Goal: Information Seeking & Learning: Compare options

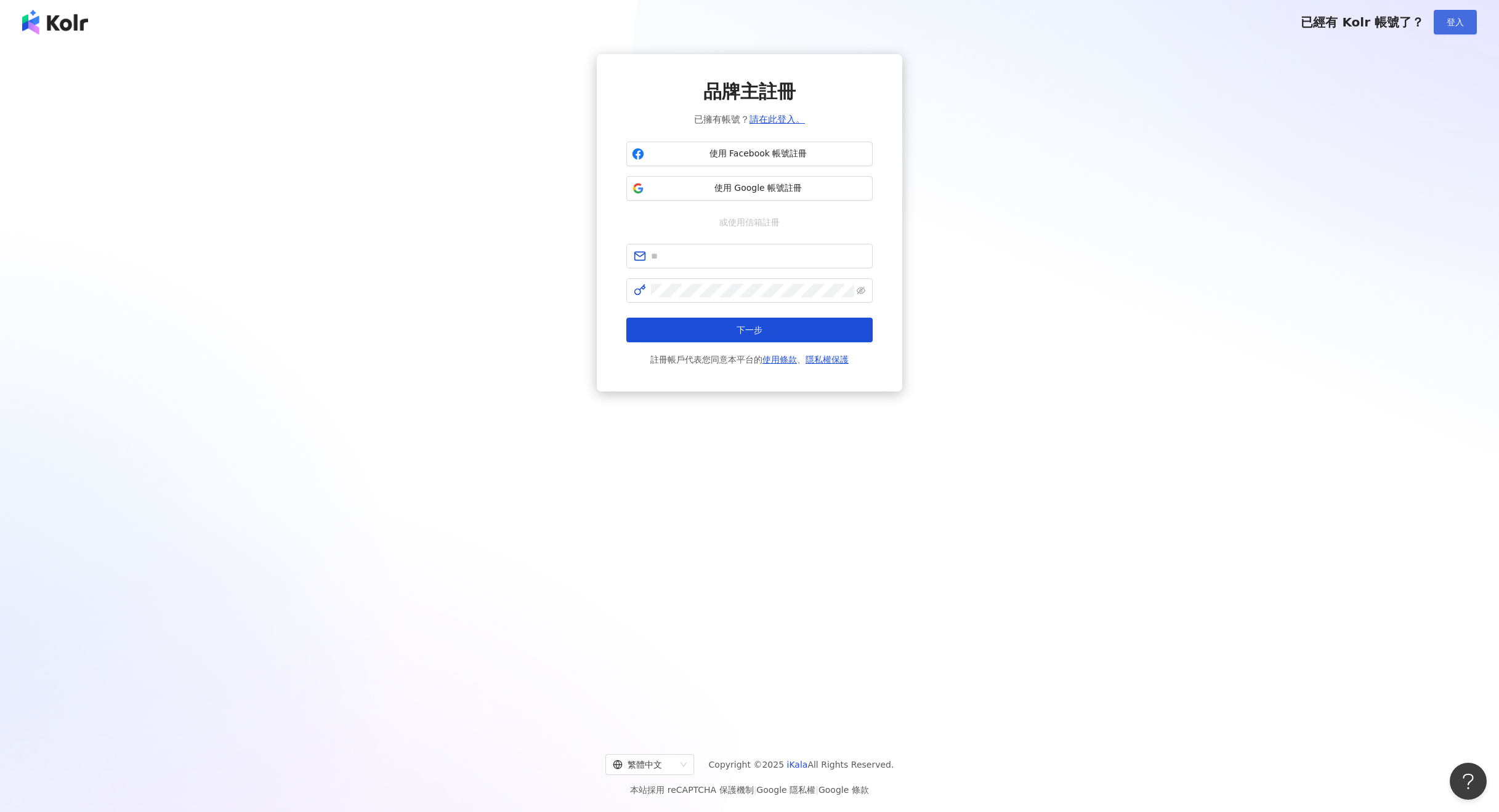
click at [1451, 18] on span "登入" at bounding box center [1456, 22] width 18 height 10
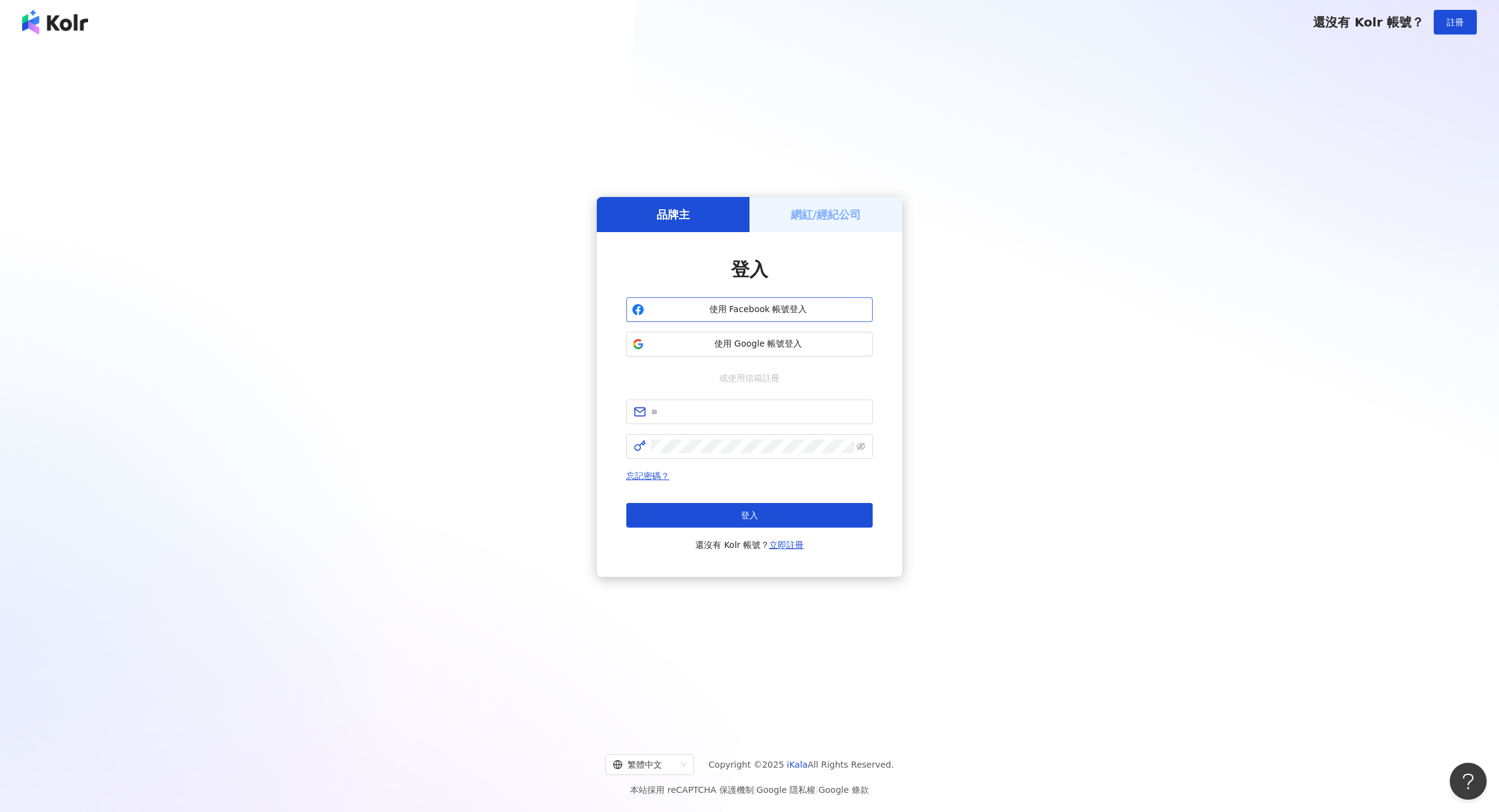
click at [760, 300] on button "使用 Facebook 帳號登入" at bounding box center [749, 310] width 246 height 25
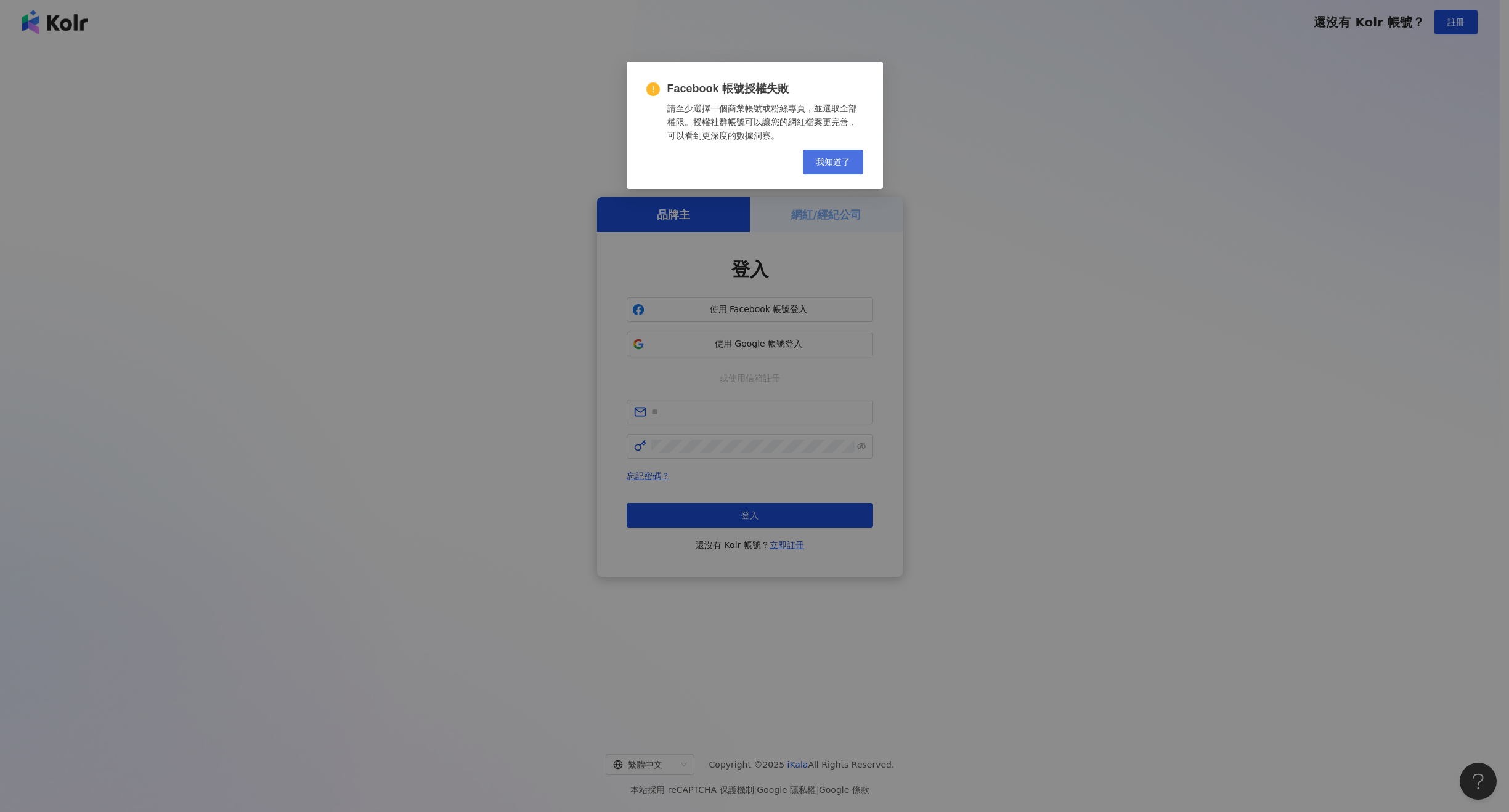
click at [828, 154] on button "我知道了" at bounding box center [832, 162] width 60 height 25
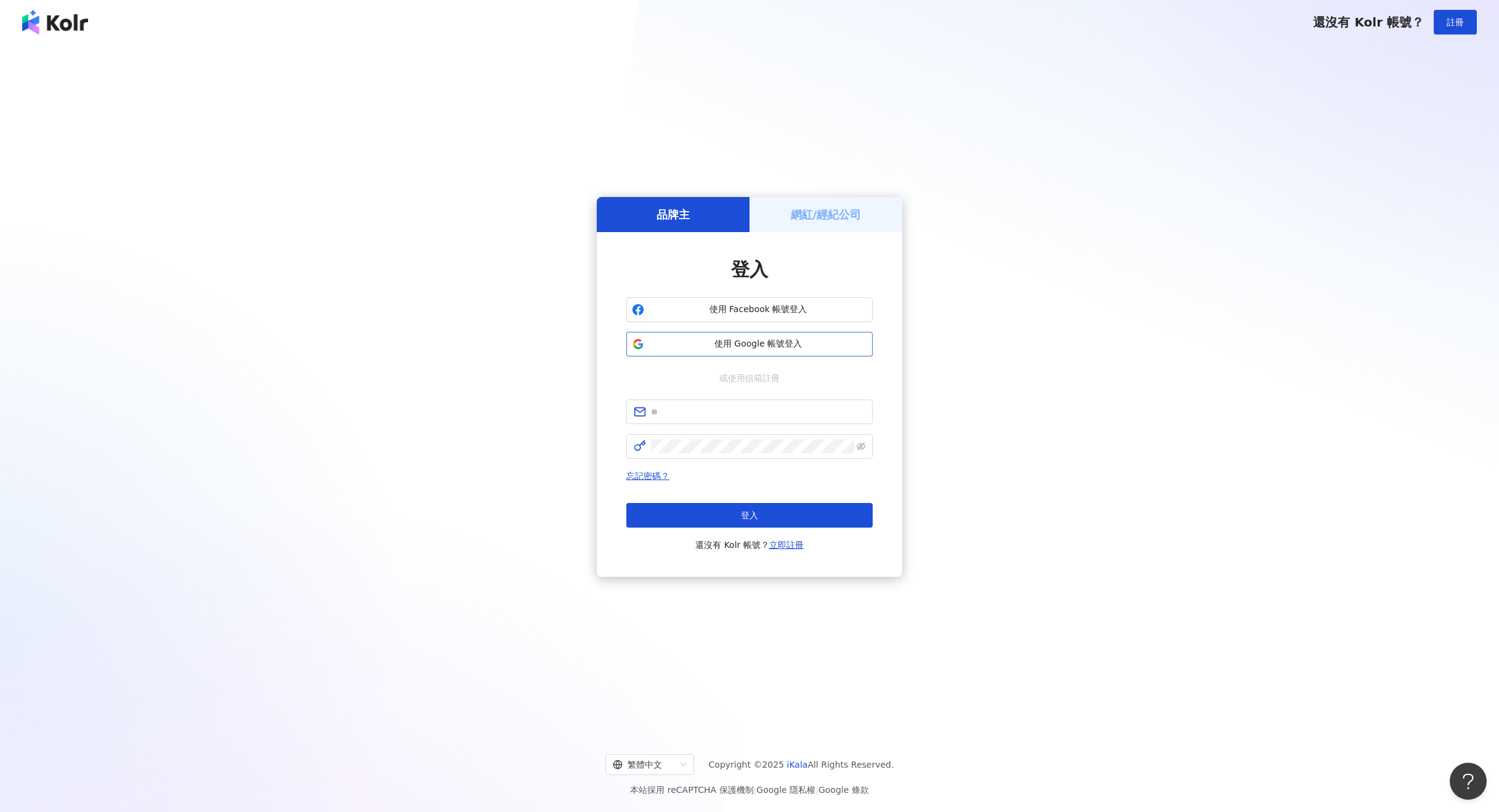
click at [789, 350] on span "使用 Google 帳號登入" at bounding box center [758, 344] width 218 height 12
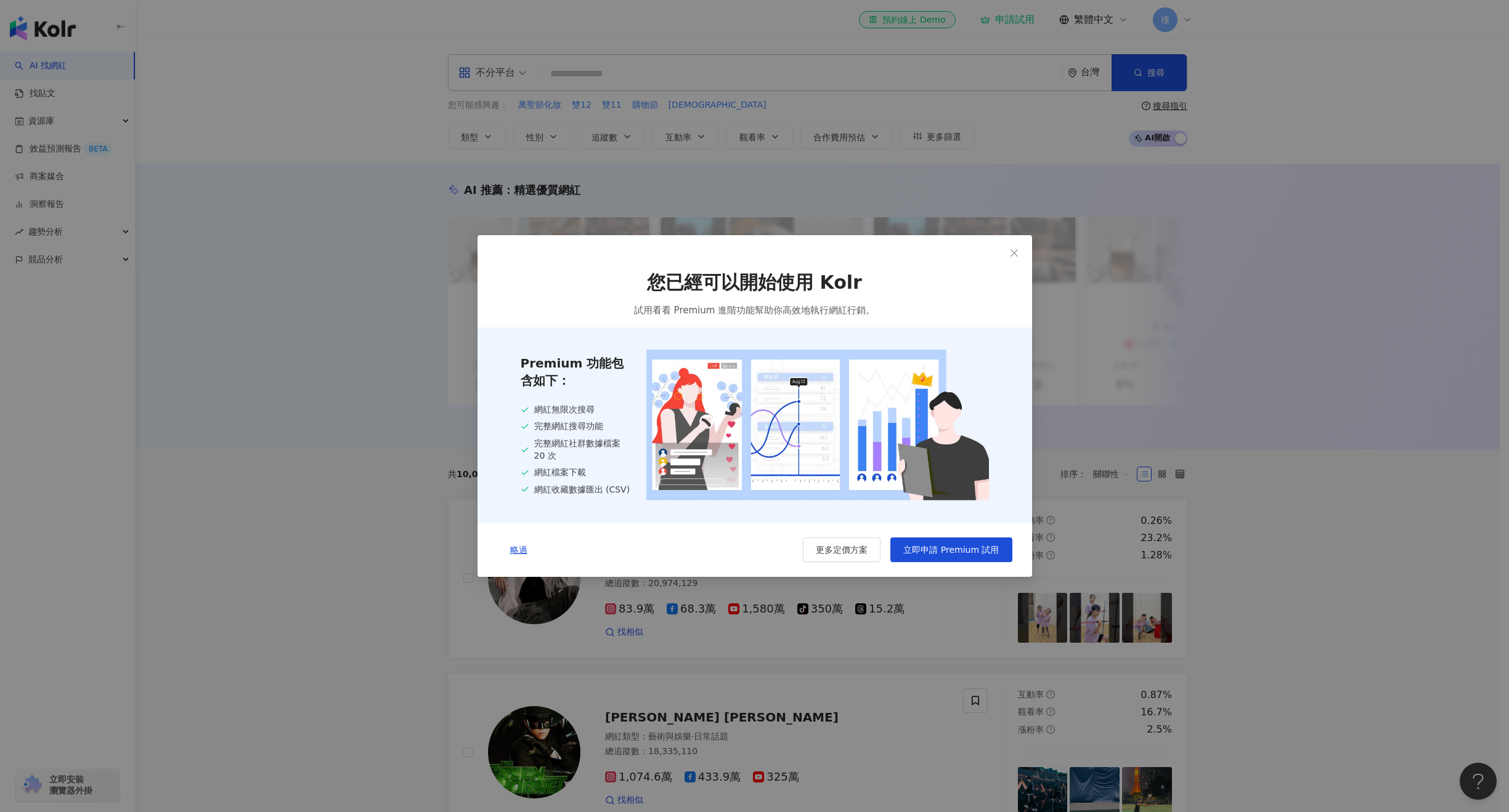
drag, startPoint x: 867, startPoint y: 558, endPoint x: 608, endPoint y: 569, distance: 259.2
click at [642, 568] on div "略過 更多定價方案 立即申請 Premium 試用" at bounding box center [754, 550] width 555 height 54
click at [515, 551] on span "略過" at bounding box center [519, 549] width 18 height 10
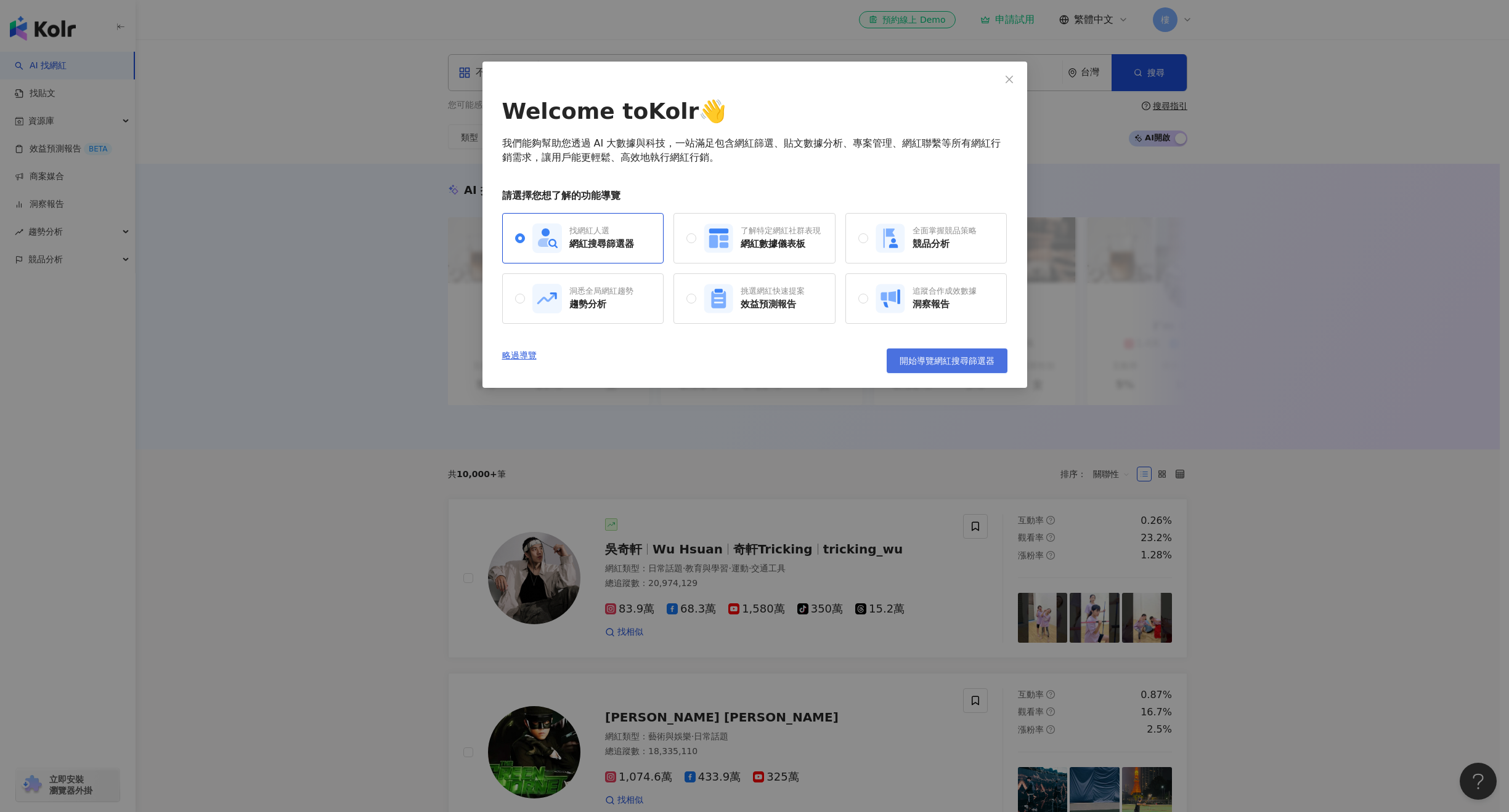
click at [949, 365] on span "開始導覽網紅搜尋篩選器" at bounding box center [946, 360] width 95 height 10
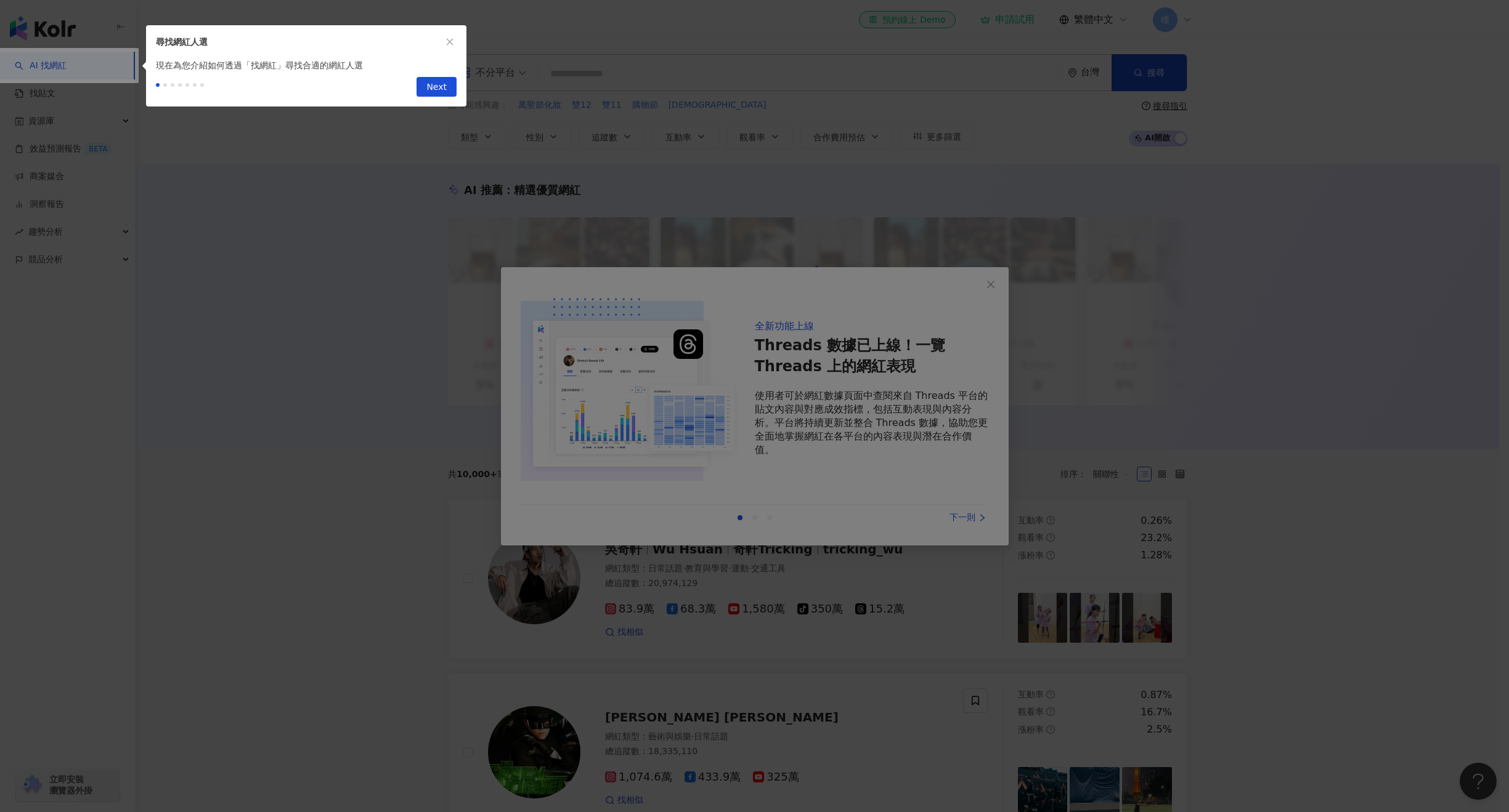
click at [746, 127] on div at bounding box center [754, 406] width 1509 height 812
click at [443, 46] on button "button" at bounding box center [450, 41] width 13 height 13
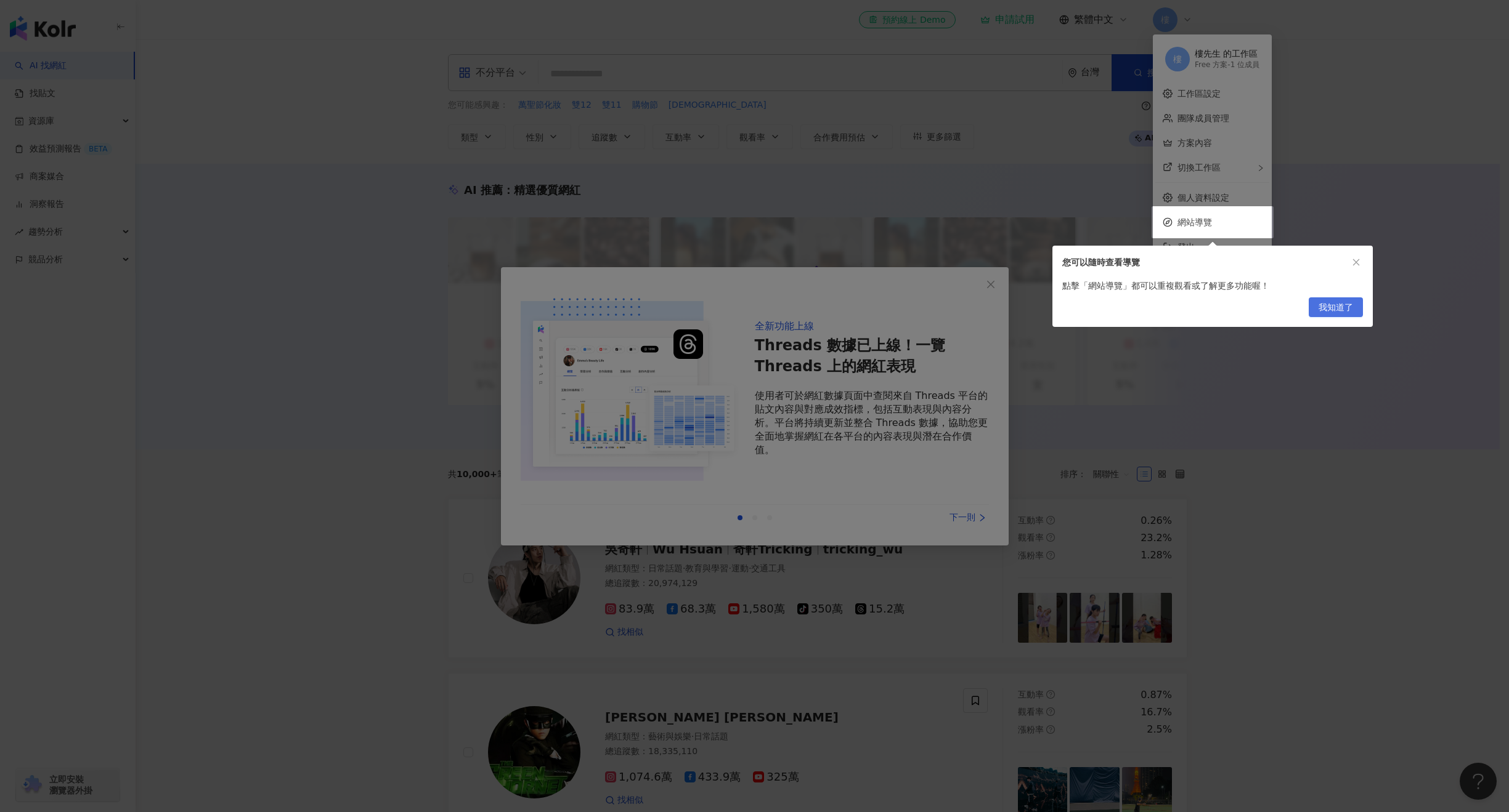
click at [1337, 304] on span "我知道了" at bounding box center [1335, 307] width 34 height 19
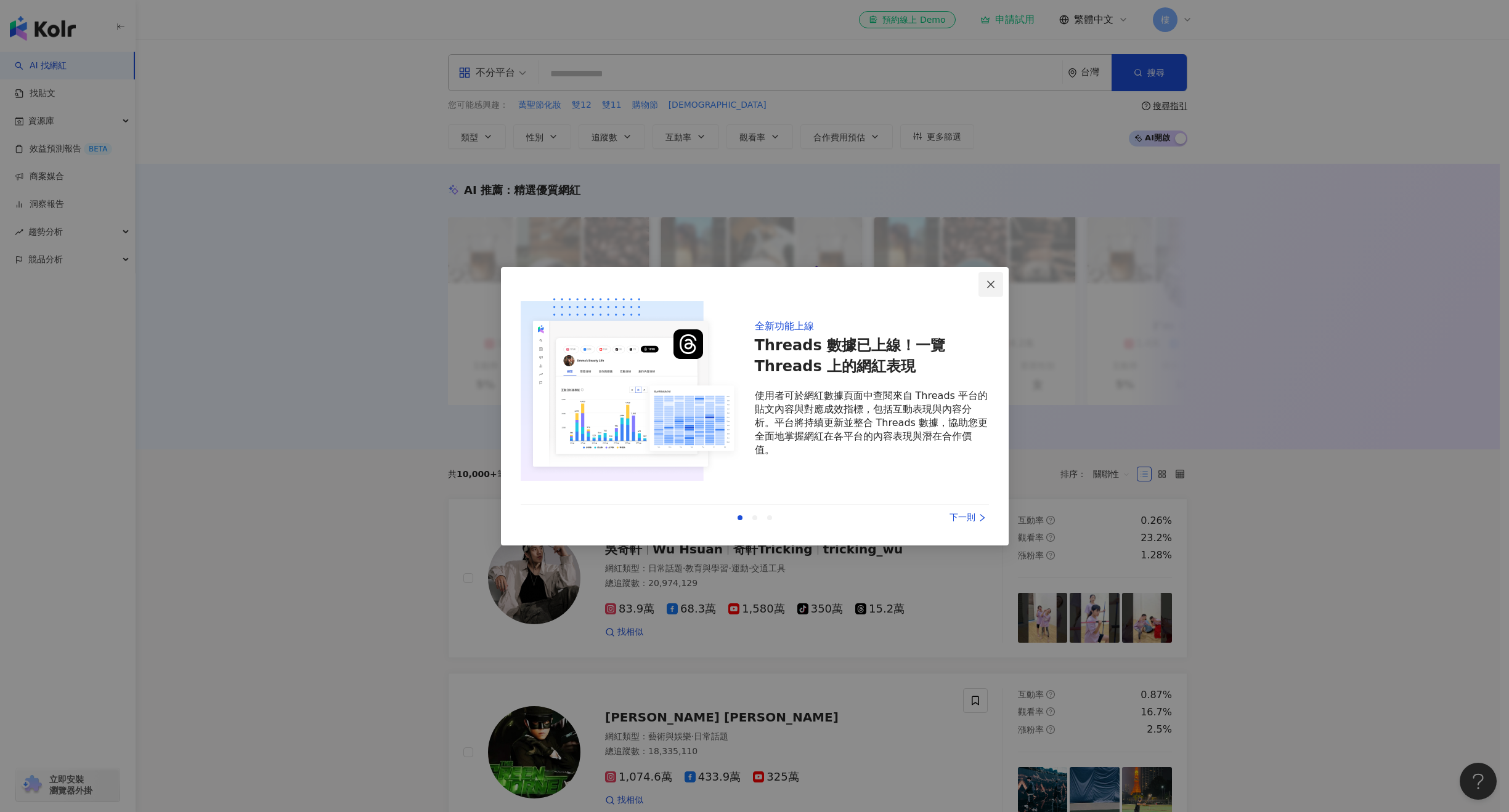
click at [997, 286] on span "Close" at bounding box center [990, 284] width 25 height 10
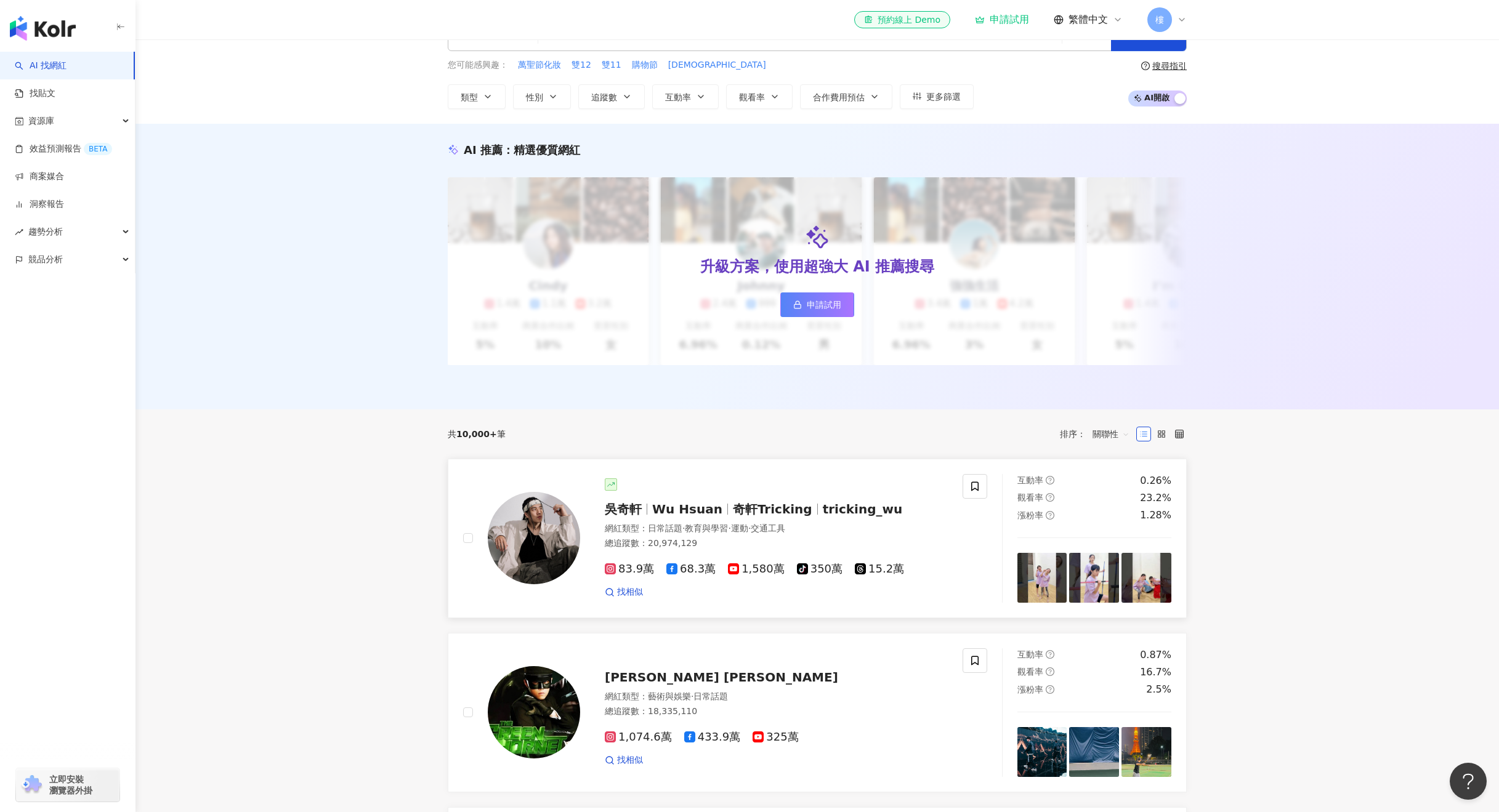
scroll to position [61, 0]
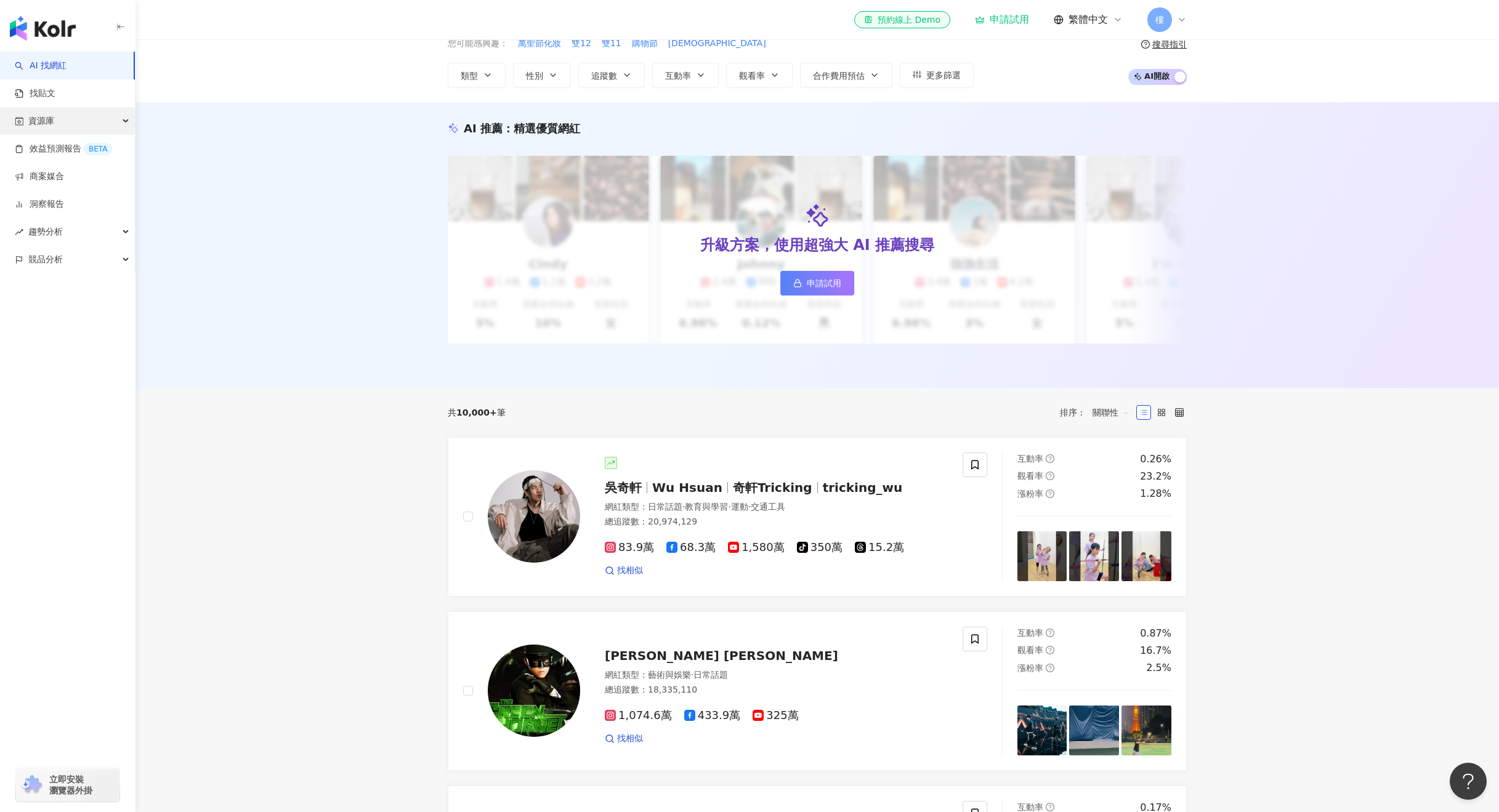
click at [81, 119] on div "資源庫" at bounding box center [67, 121] width 135 height 28
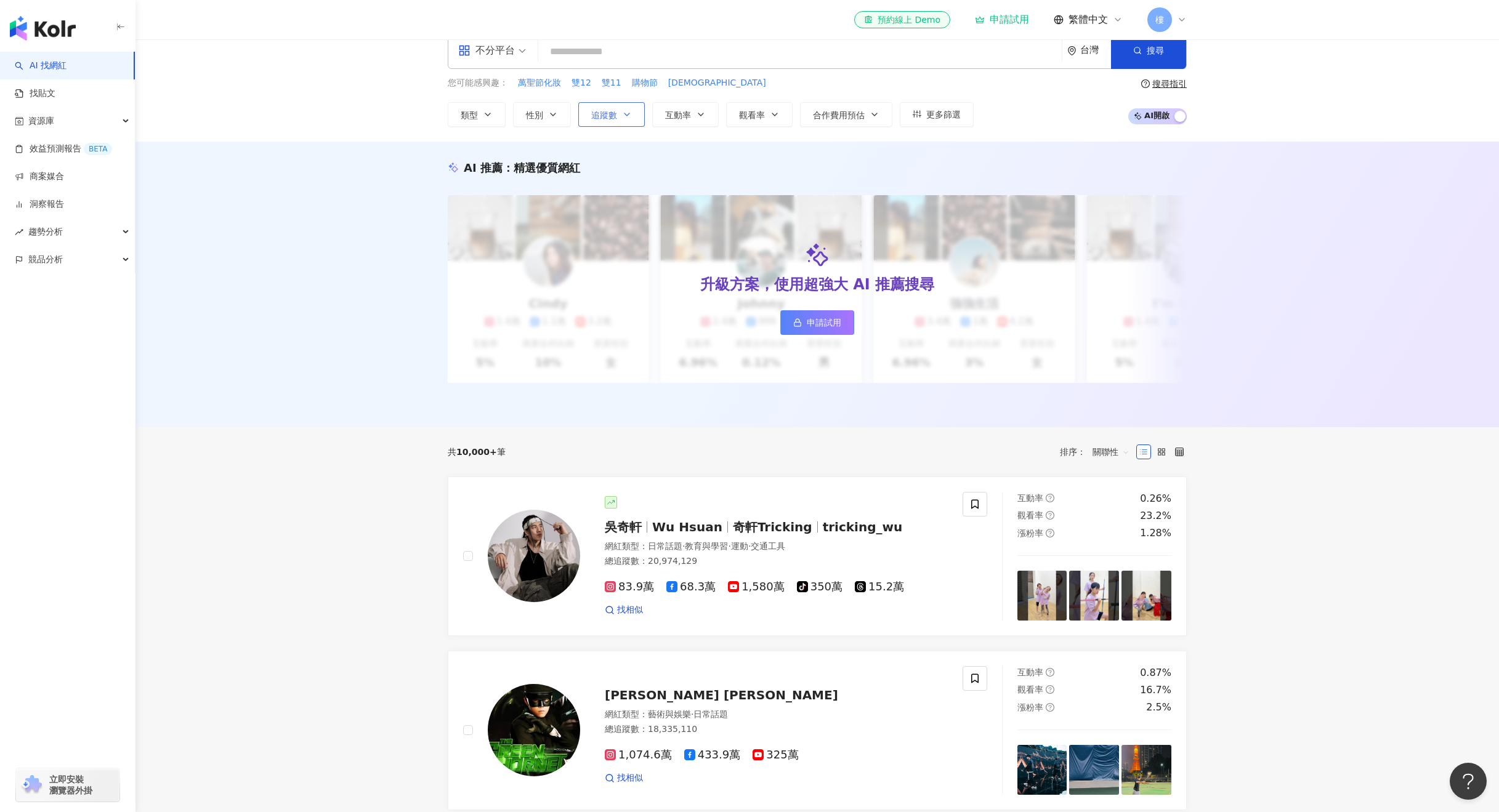
scroll to position [0, 0]
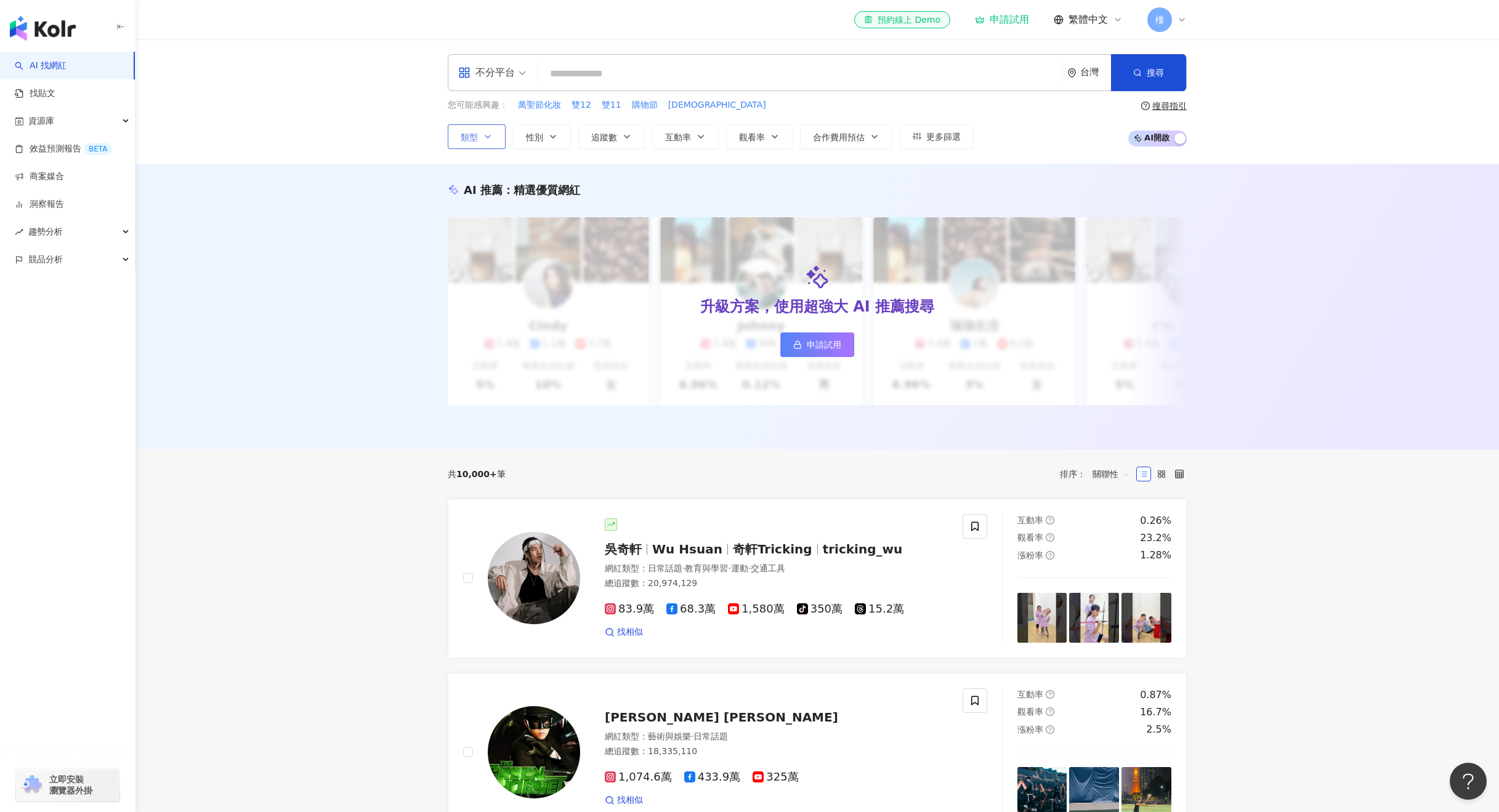
click at [480, 136] on button "類型" at bounding box center [477, 137] width 58 height 25
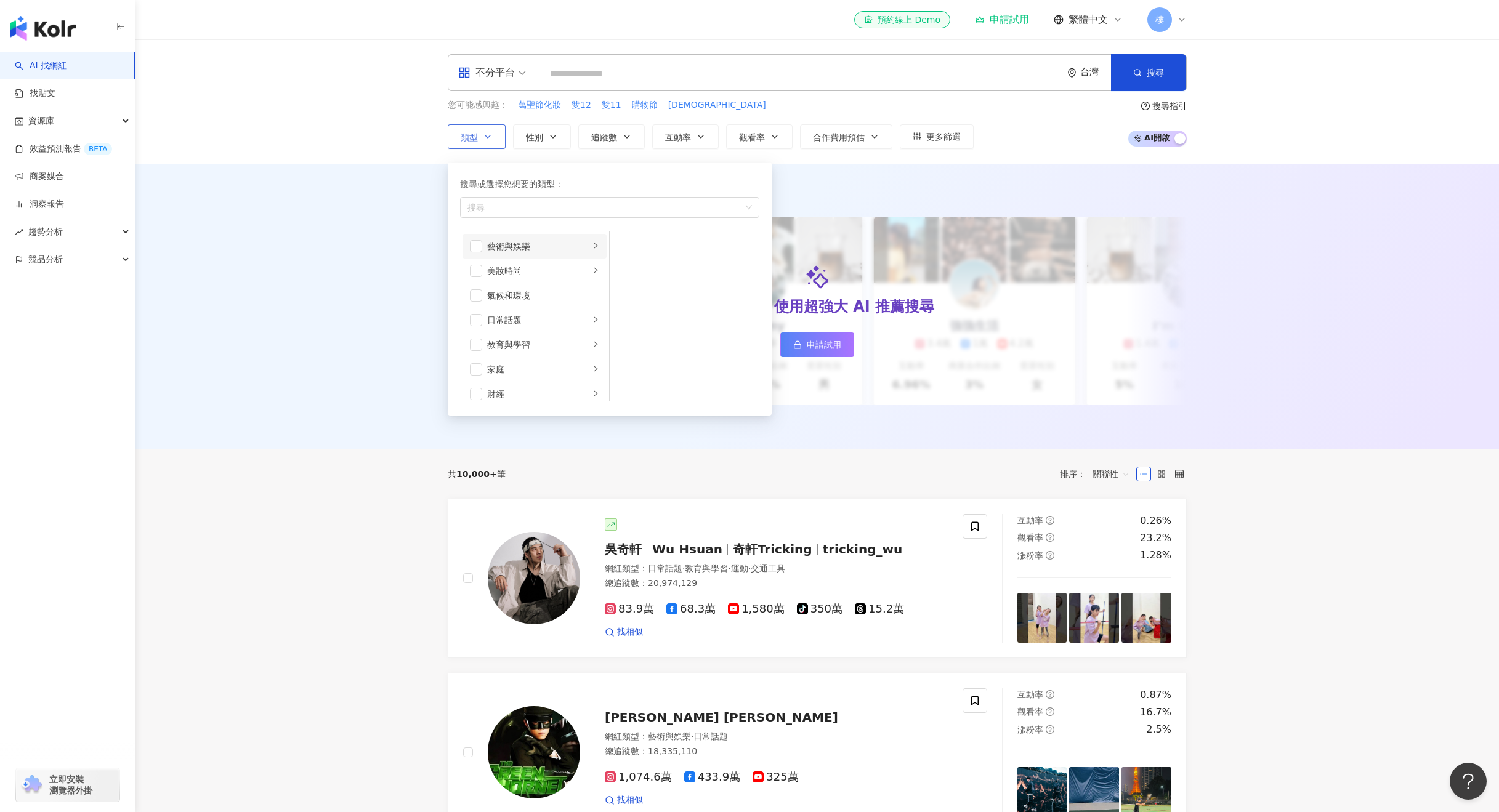
click at [526, 250] on div "藝術與娛樂" at bounding box center [538, 245] width 103 height 13
click at [528, 248] on div "藝術與娛樂" at bounding box center [538, 245] width 103 height 13
click at [527, 276] on div "美妝時尚" at bounding box center [538, 271] width 103 height 13
click at [620, 284] on span "button" at bounding box center [626, 287] width 12 height 12
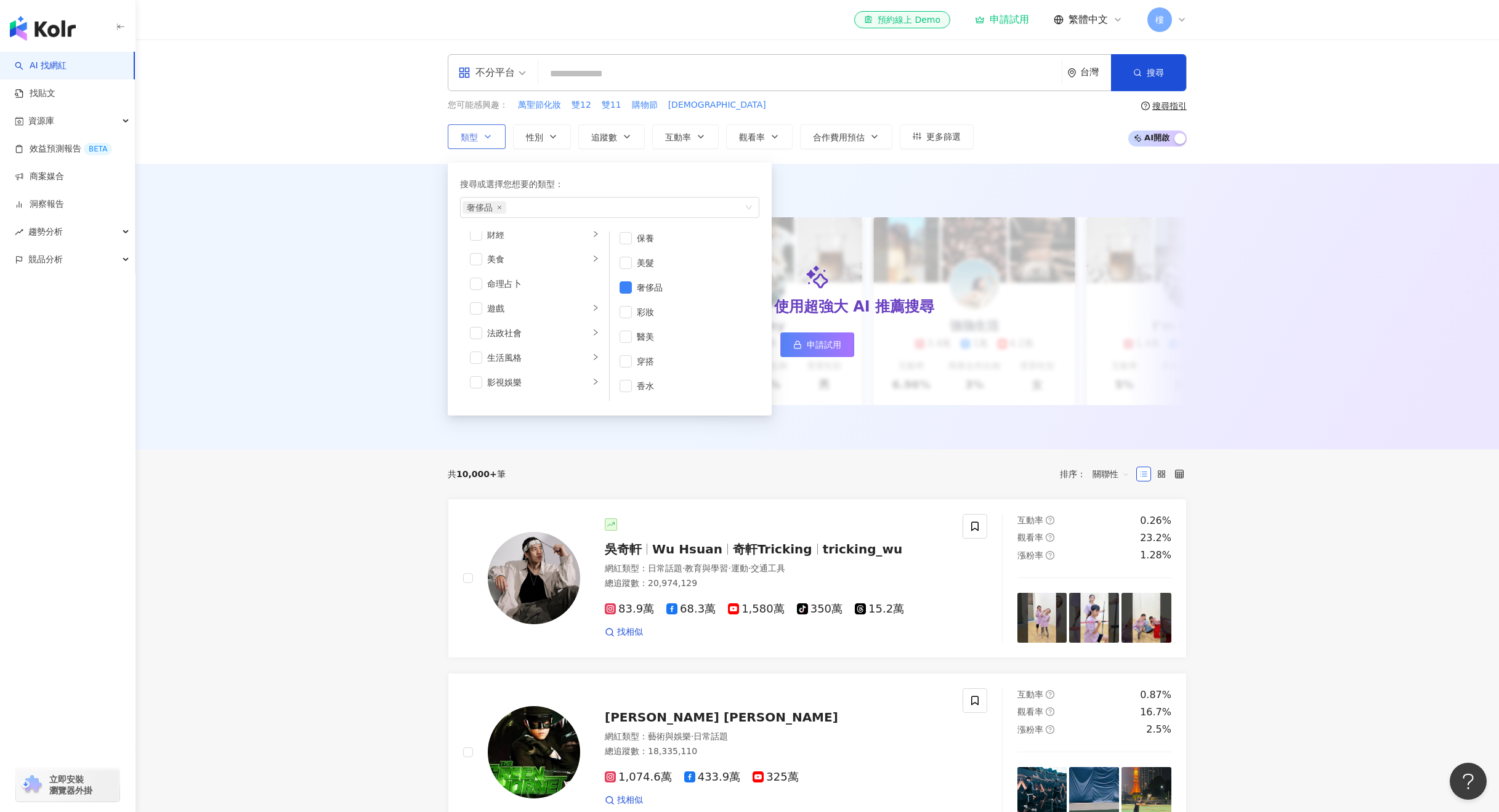
scroll to position [185, 0]
click at [538, 335] on div "生活風格" at bounding box center [538, 332] width 103 height 13
click at [626, 269] on span "button" at bounding box center [626, 271] width 12 height 12
click at [514, 350] on div "影視娛樂" at bounding box center [538, 357] width 103 height 13
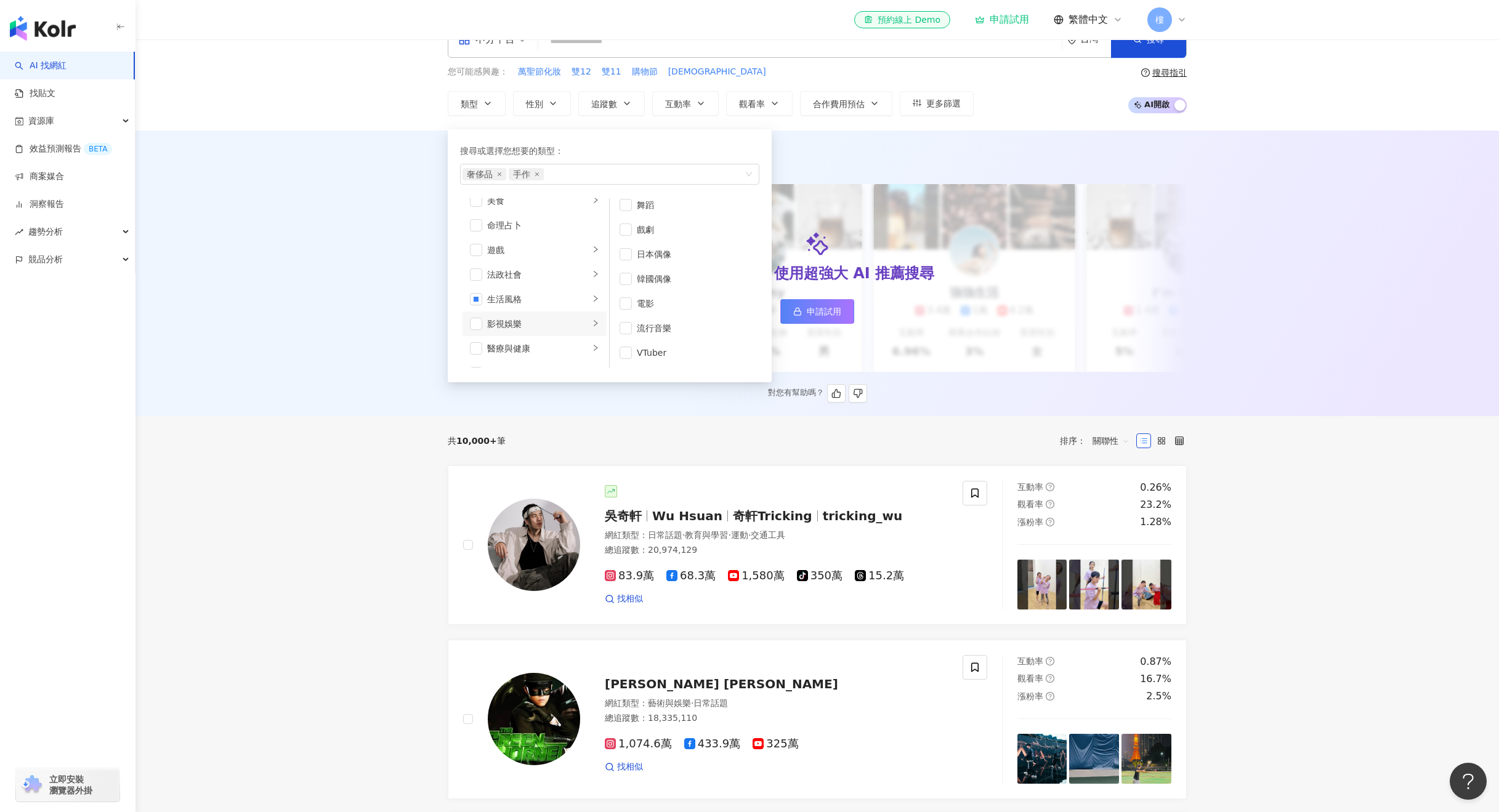
scroll to position [61, 0]
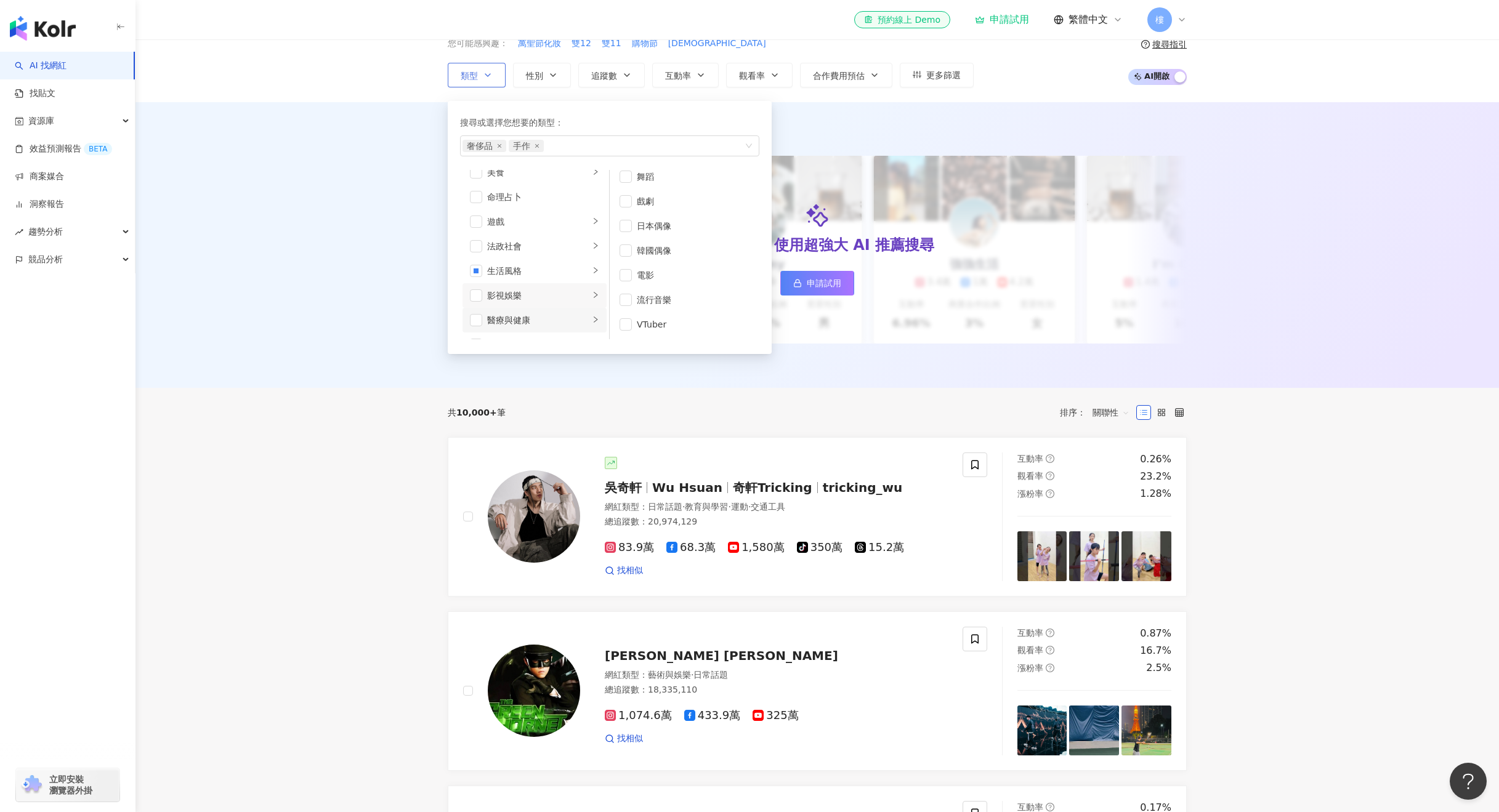
click at [520, 321] on div "醫療與健康" at bounding box center [538, 320] width 103 height 13
click at [521, 277] on div "寵物" at bounding box center [538, 283] width 103 height 13
click at [541, 307] on div "攝影" at bounding box center [543, 307] width 112 height 13
click at [530, 331] on div "感情" at bounding box center [538, 332] width 103 height 13
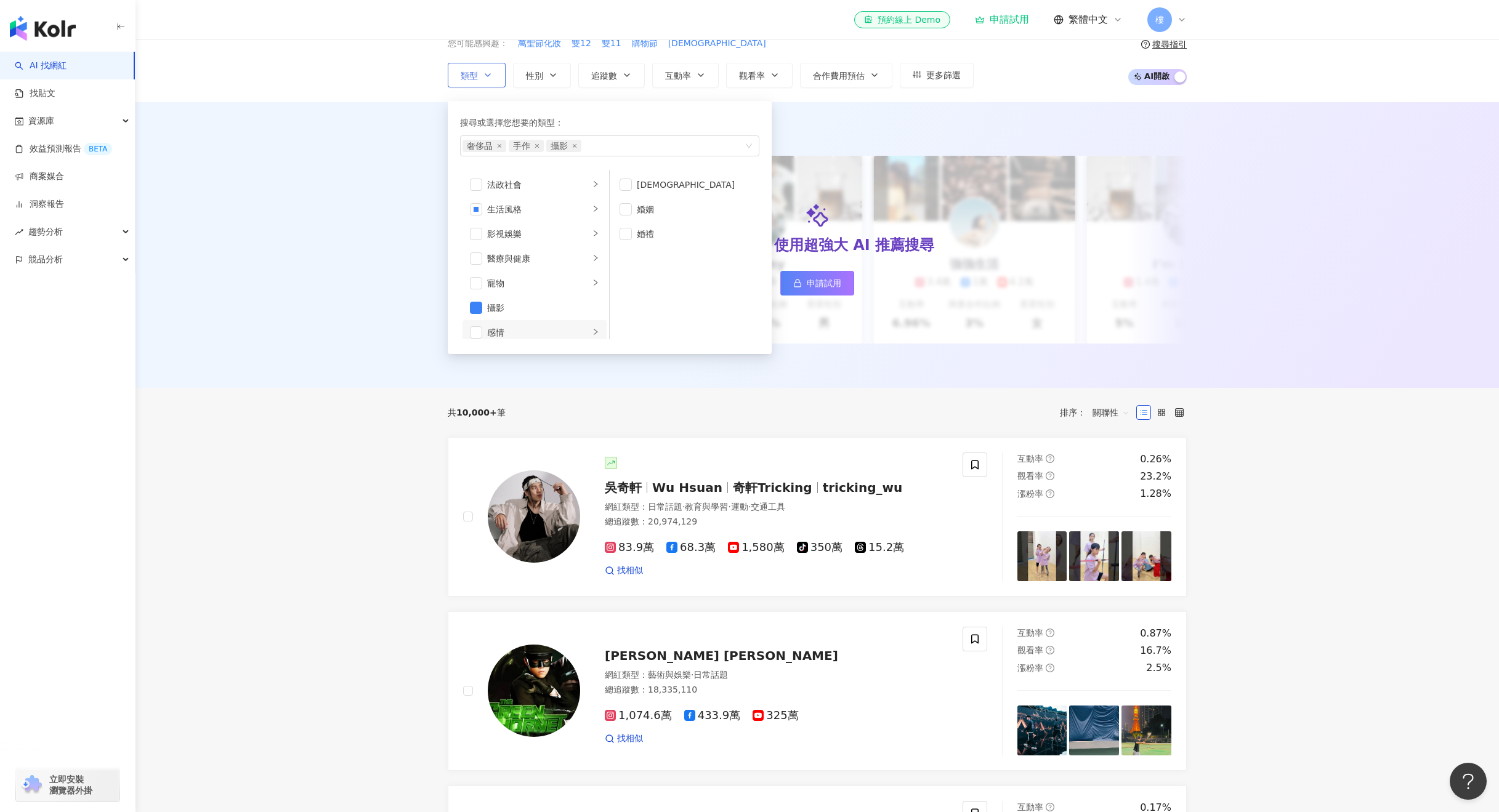
scroll to position [252, 0]
click at [470, 300] on span "button" at bounding box center [476, 302] width 12 height 12
click at [527, 329] on div "成人" at bounding box center [543, 324] width 112 height 13
click at [549, 303] on div "旅遊" at bounding box center [538, 300] width 103 height 13
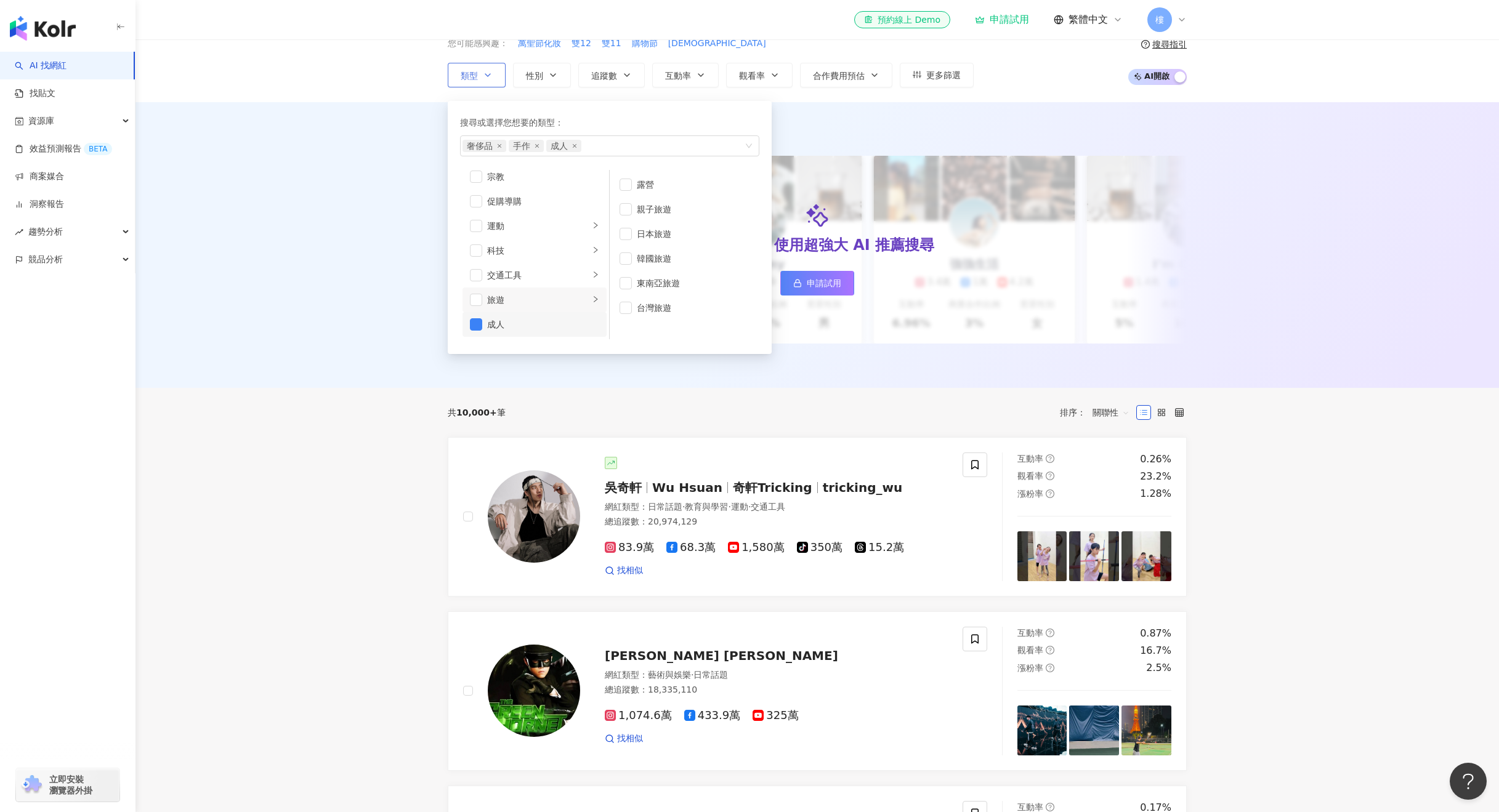
click at [466, 331] on li "成人" at bounding box center [534, 324] width 145 height 25
click at [508, 297] on div "旅遊" at bounding box center [538, 300] width 103 height 13
click at [526, 272] on div "交通工具" at bounding box center [538, 275] width 103 height 13
click at [534, 238] on li "科技" at bounding box center [534, 251] width 145 height 25
click at [548, 210] on li "促購導購" at bounding box center [534, 201] width 145 height 25
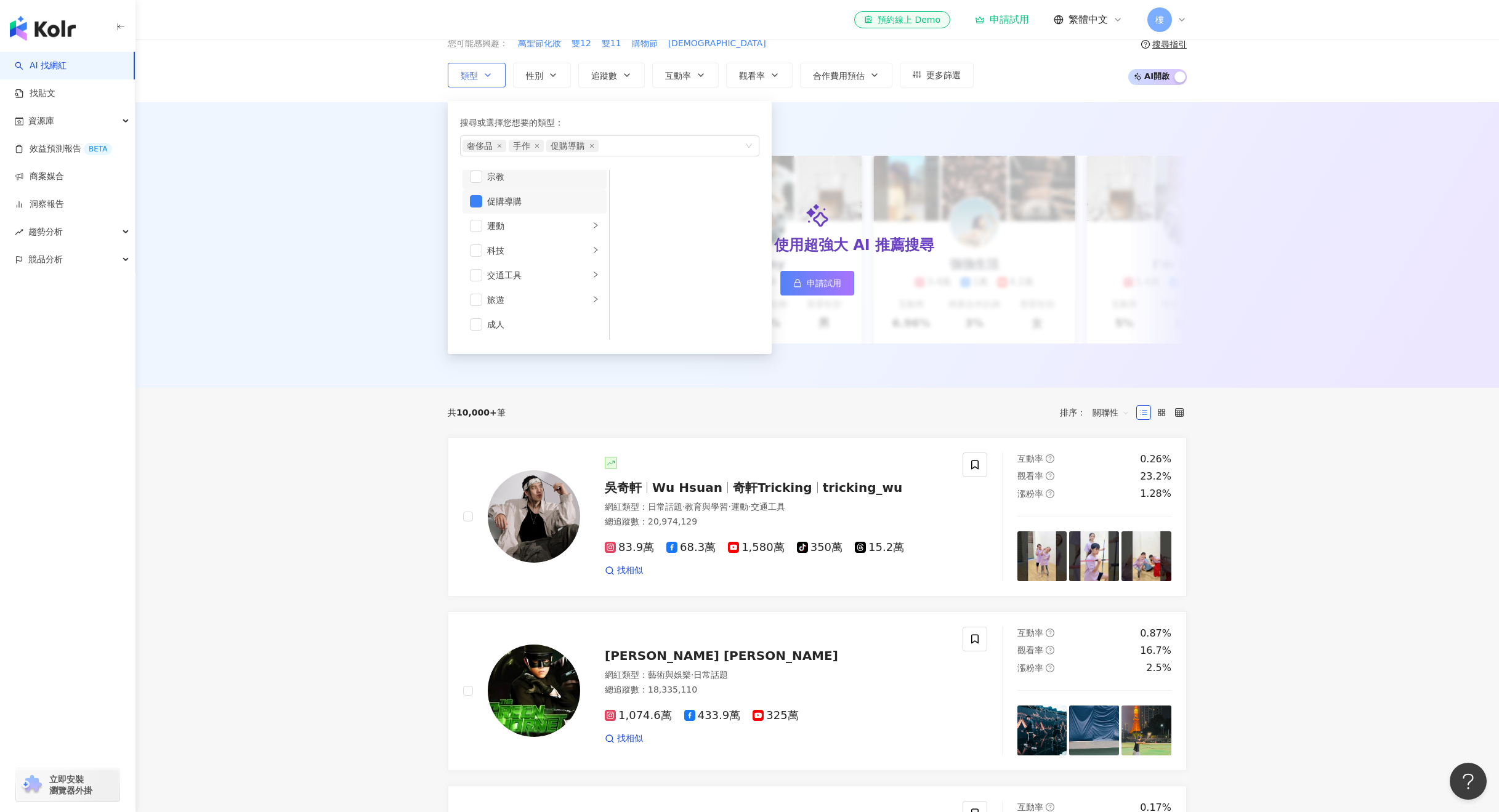
click at [558, 183] on div "宗教" at bounding box center [543, 176] width 112 height 13
click at [504, 212] on div "促購導購" at bounding box center [543, 206] width 112 height 13
click at [476, 182] on span "button" at bounding box center [476, 182] width 12 height 12
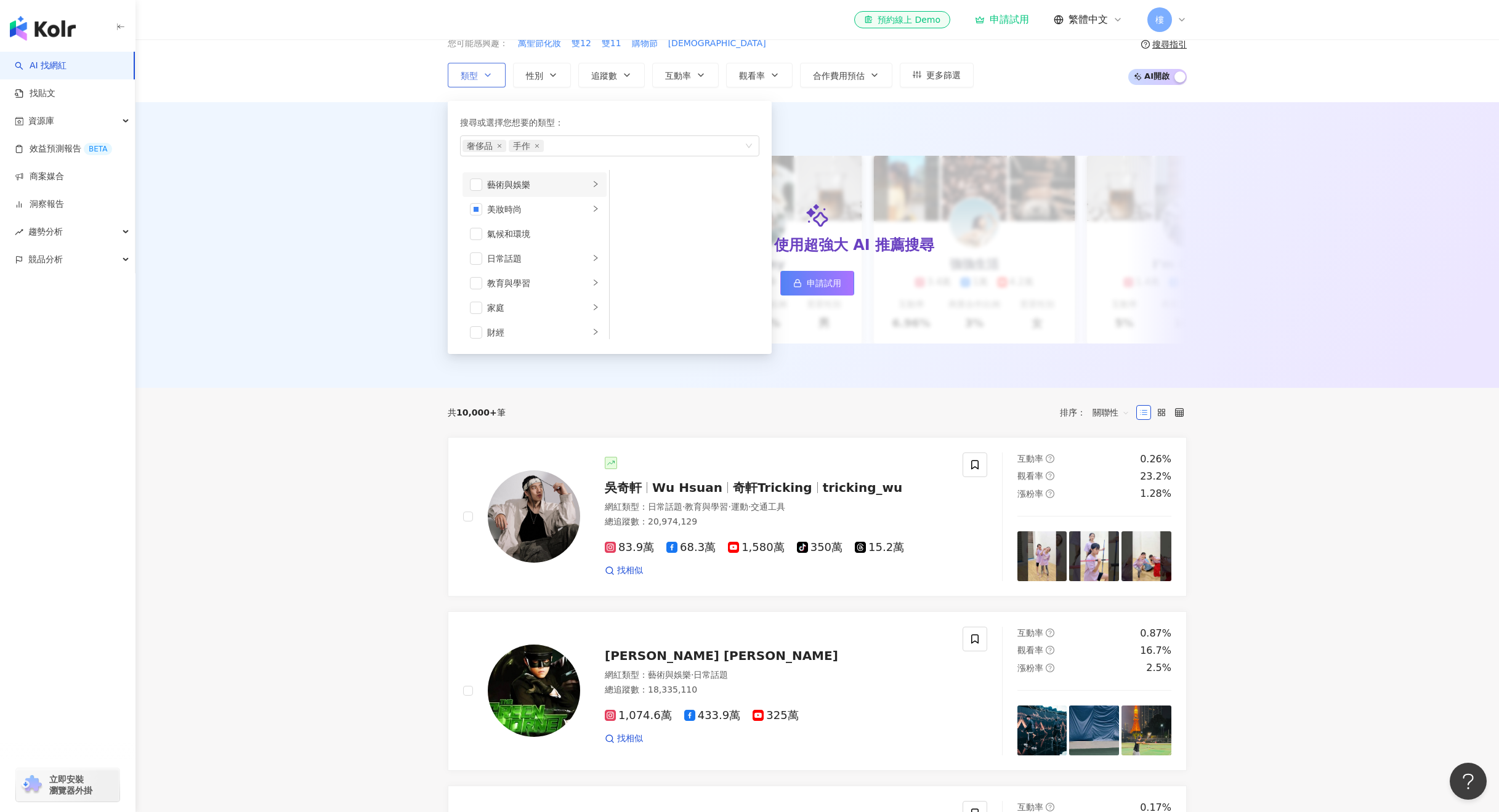
click at [494, 182] on div "藝術與娛樂" at bounding box center [538, 184] width 103 height 13
click at [536, 236] on div "氣候和環境" at bounding box center [543, 233] width 112 height 13
click at [528, 235] on div "氣候和環境" at bounding box center [543, 233] width 112 height 13
click at [483, 187] on li "藝術與娛樂" at bounding box center [534, 185] width 145 height 25
click at [545, 208] on div "美妝時尚" at bounding box center [538, 208] width 103 height 13
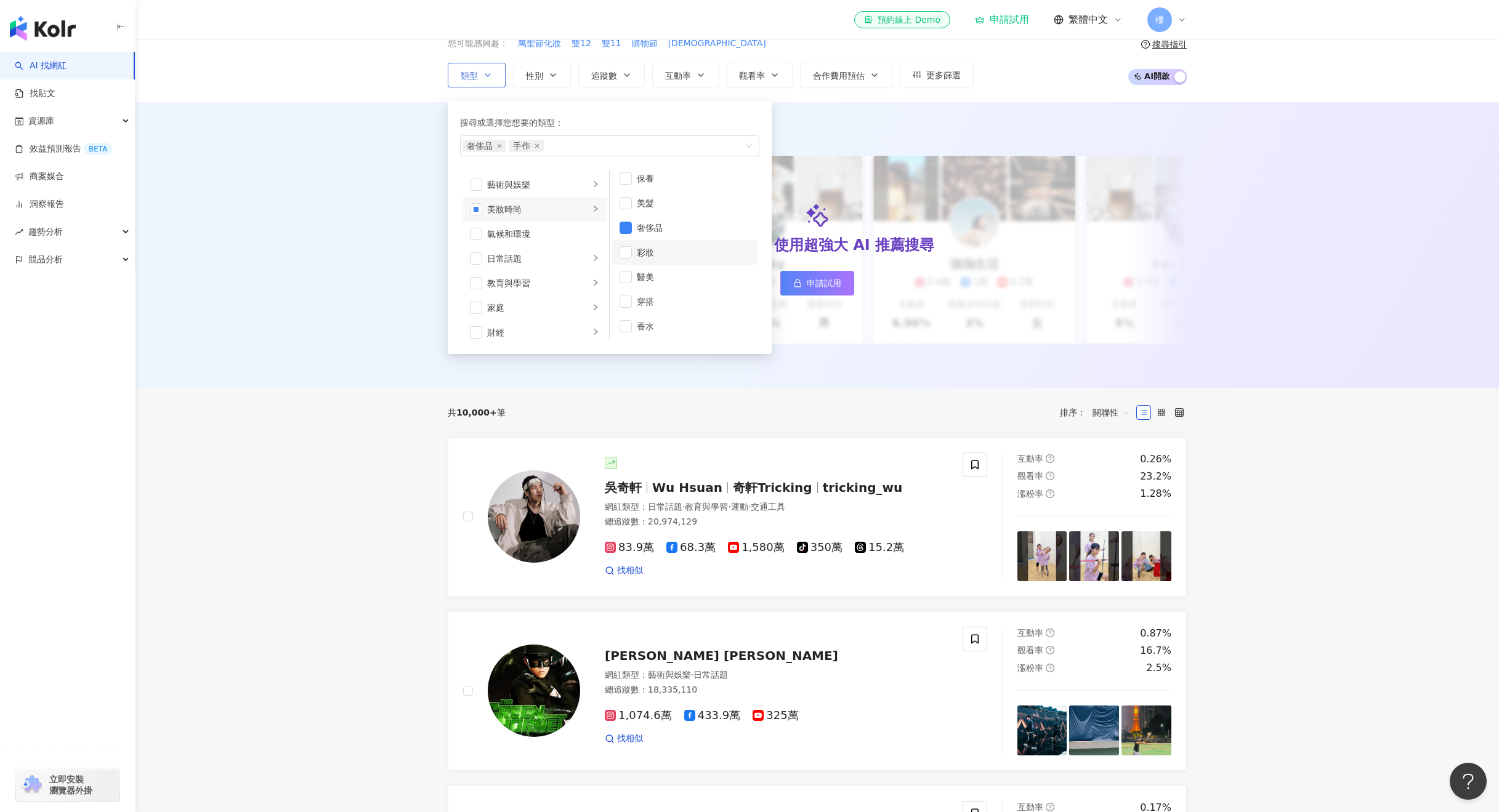
scroll to position [8, 0]
click at [640, 300] on div "穿搭" at bounding box center [693, 300] width 113 height 13
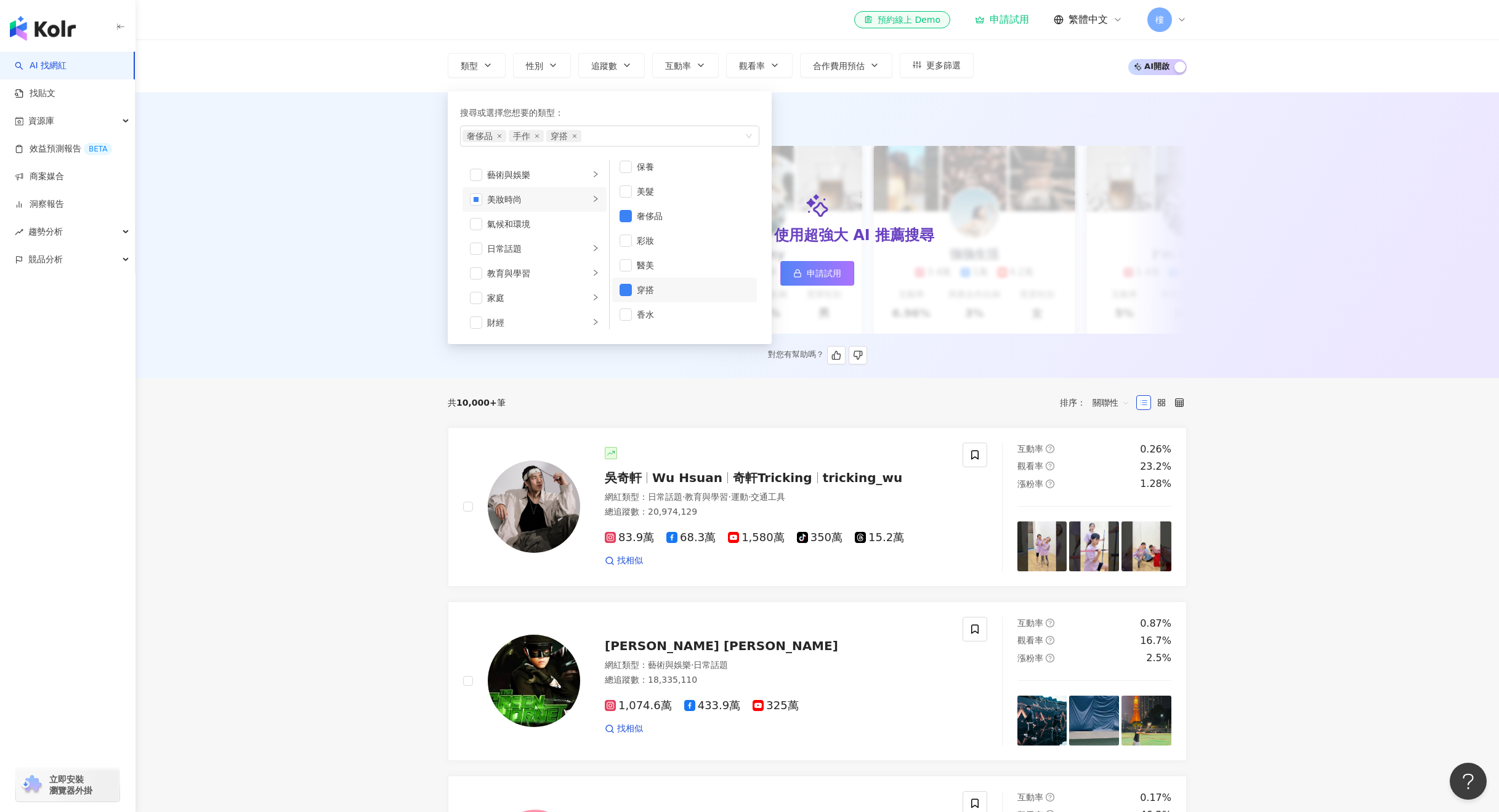
scroll to position [0, 0]
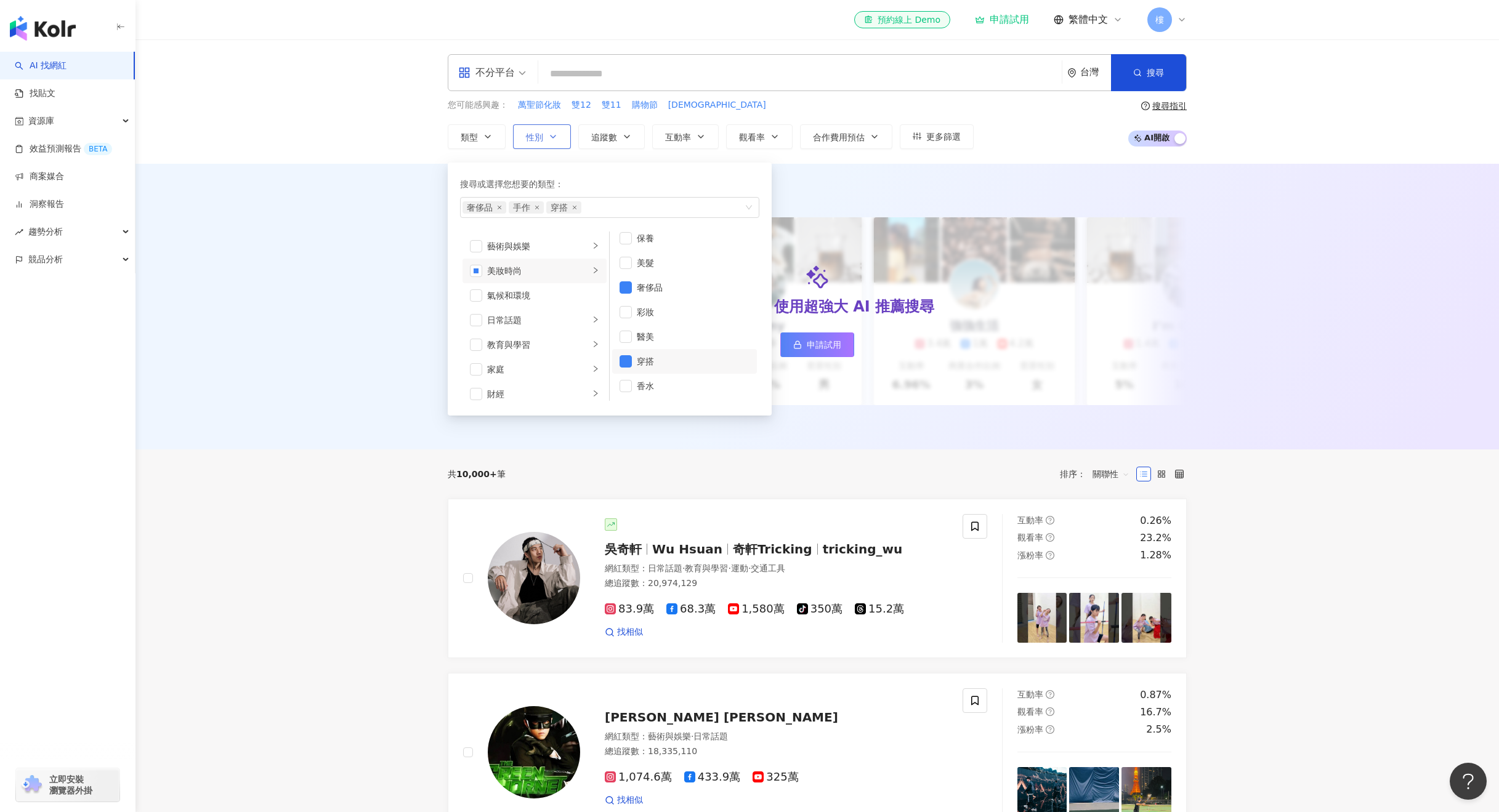
click at [551, 136] on icon "button" at bounding box center [554, 137] width 5 height 3
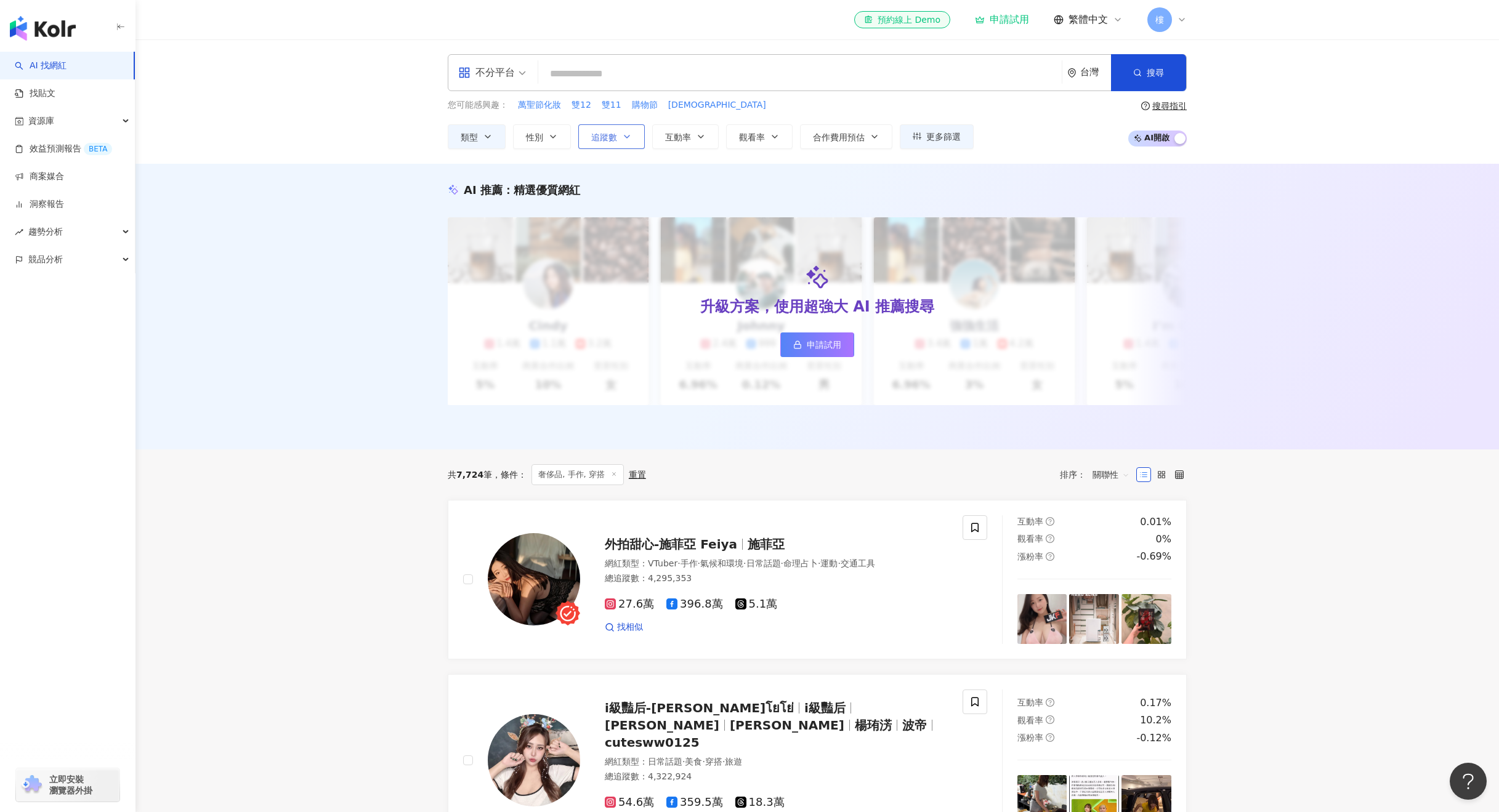
click at [611, 143] on button "追蹤數" at bounding box center [612, 137] width 67 height 25
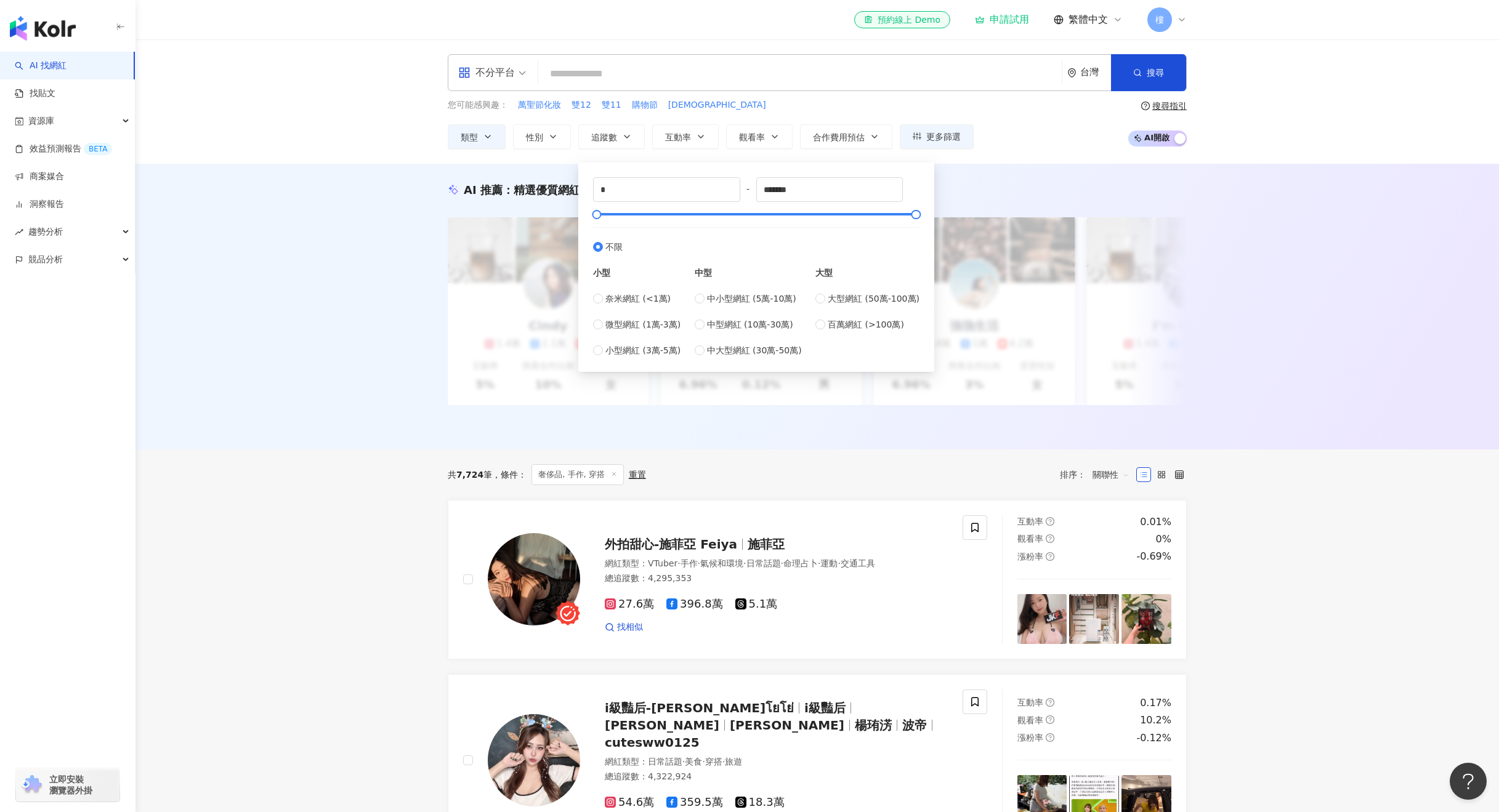
click at [601, 306] on div "奈米網紅 (<1萬) 微型網紅 (1萬-3萬) 小型網紅 (3萬-5萬)" at bounding box center [637, 324] width 88 height 66
click at [609, 302] on span "奈米網紅 (<1萬)" at bounding box center [638, 298] width 66 height 13
type input "****"
click at [723, 300] on span "中小型網紅 (5萬-10萬)" at bounding box center [752, 298] width 89 height 13
type input "*****"
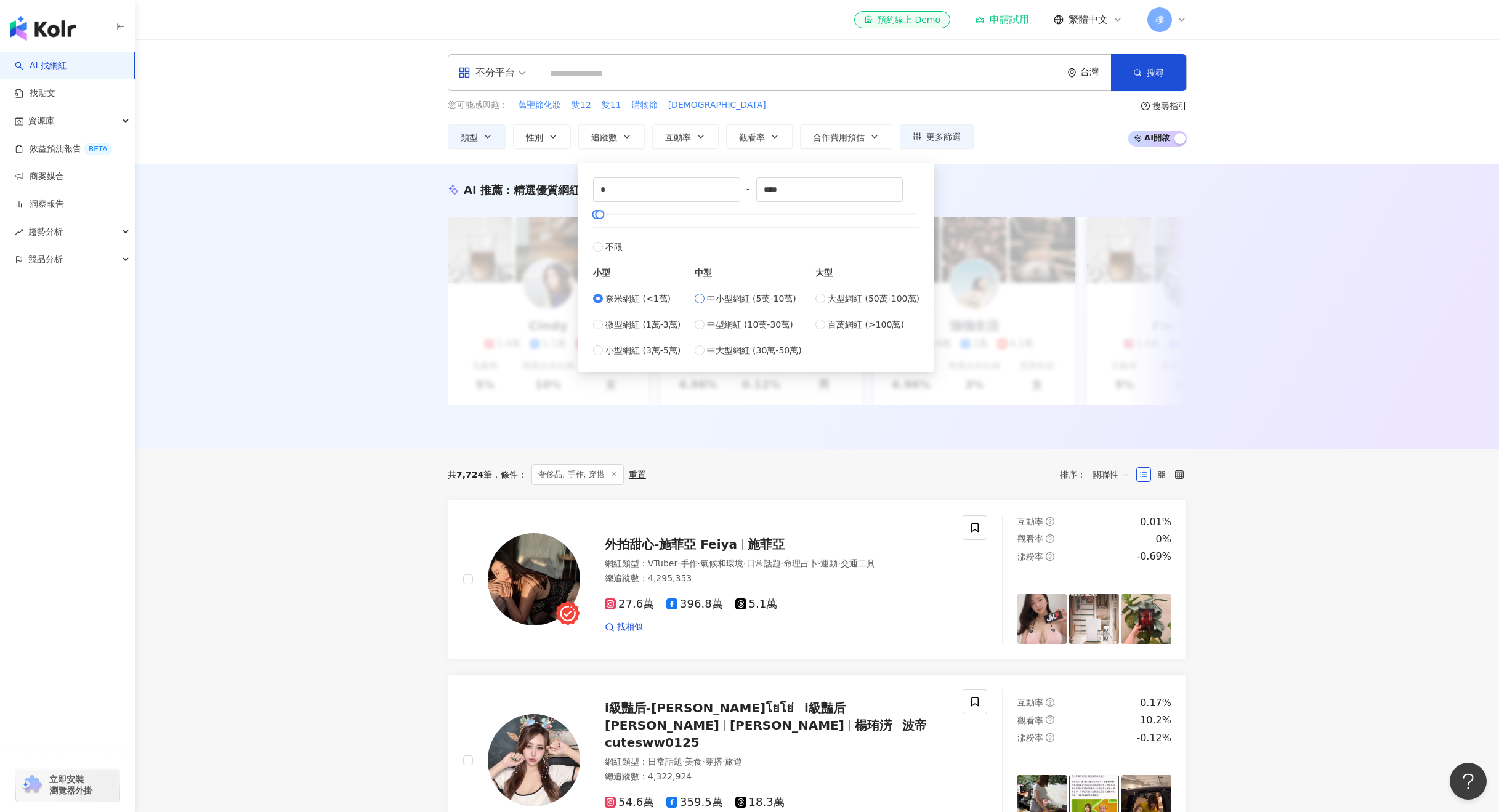
type input "*****"
click at [613, 251] on span "不限" at bounding box center [614, 246] width 18 height 13
type input "*"
type input "*******"
click at [394, 282] on div "AI 推薦 ： 精選優質網紅 升級方案，使用超強大 AI 推薦搜尋 申請試用 Cindy 1.4萬 1.1萬 3.2萬 互動率 5% 商業合作比例 10% 受…" at bounding box center [817, 307] width 1364 height 286
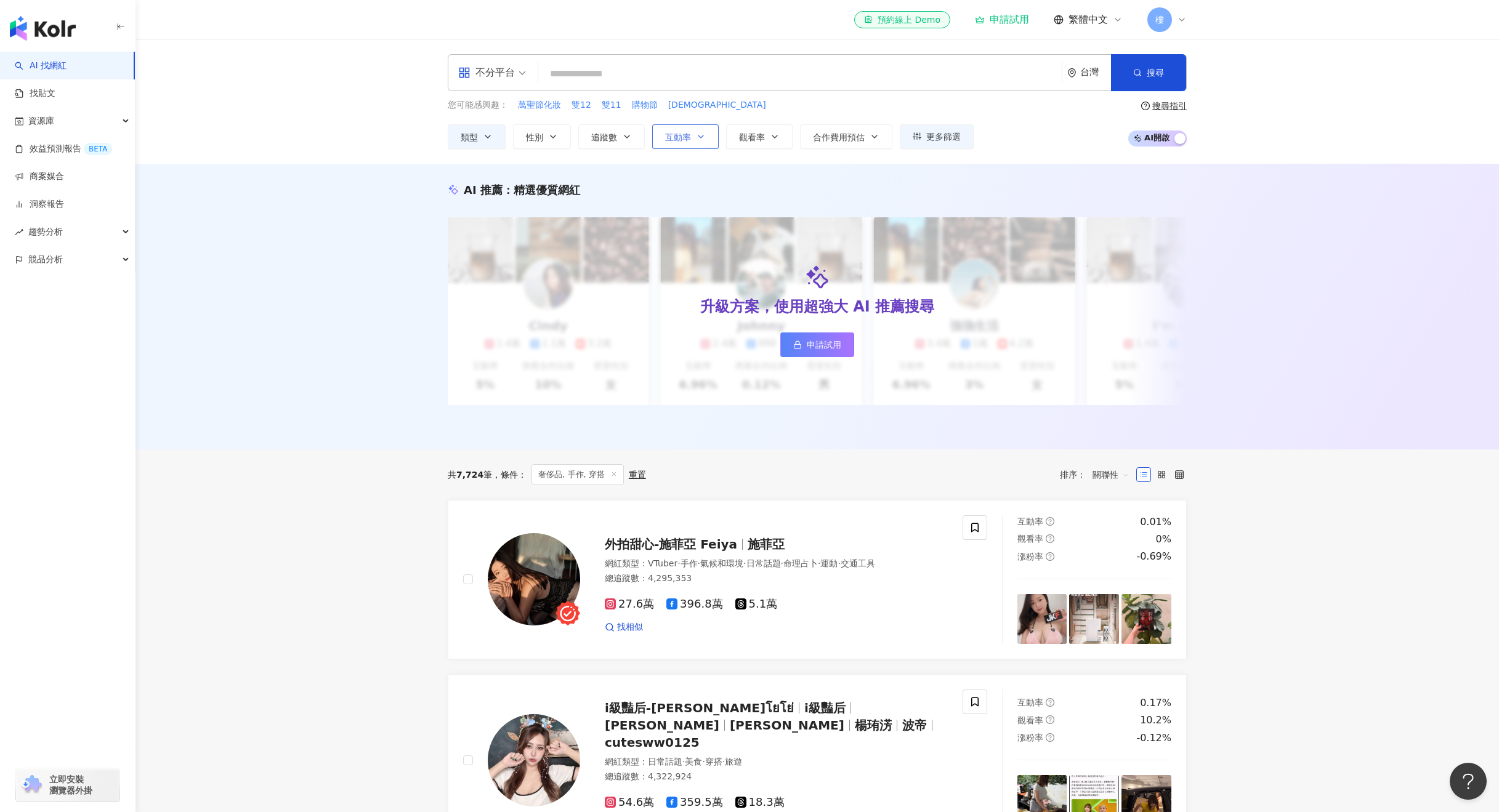
click at [704, 136] on icon "button" at bounding box center [701, 137] width 5 height 3
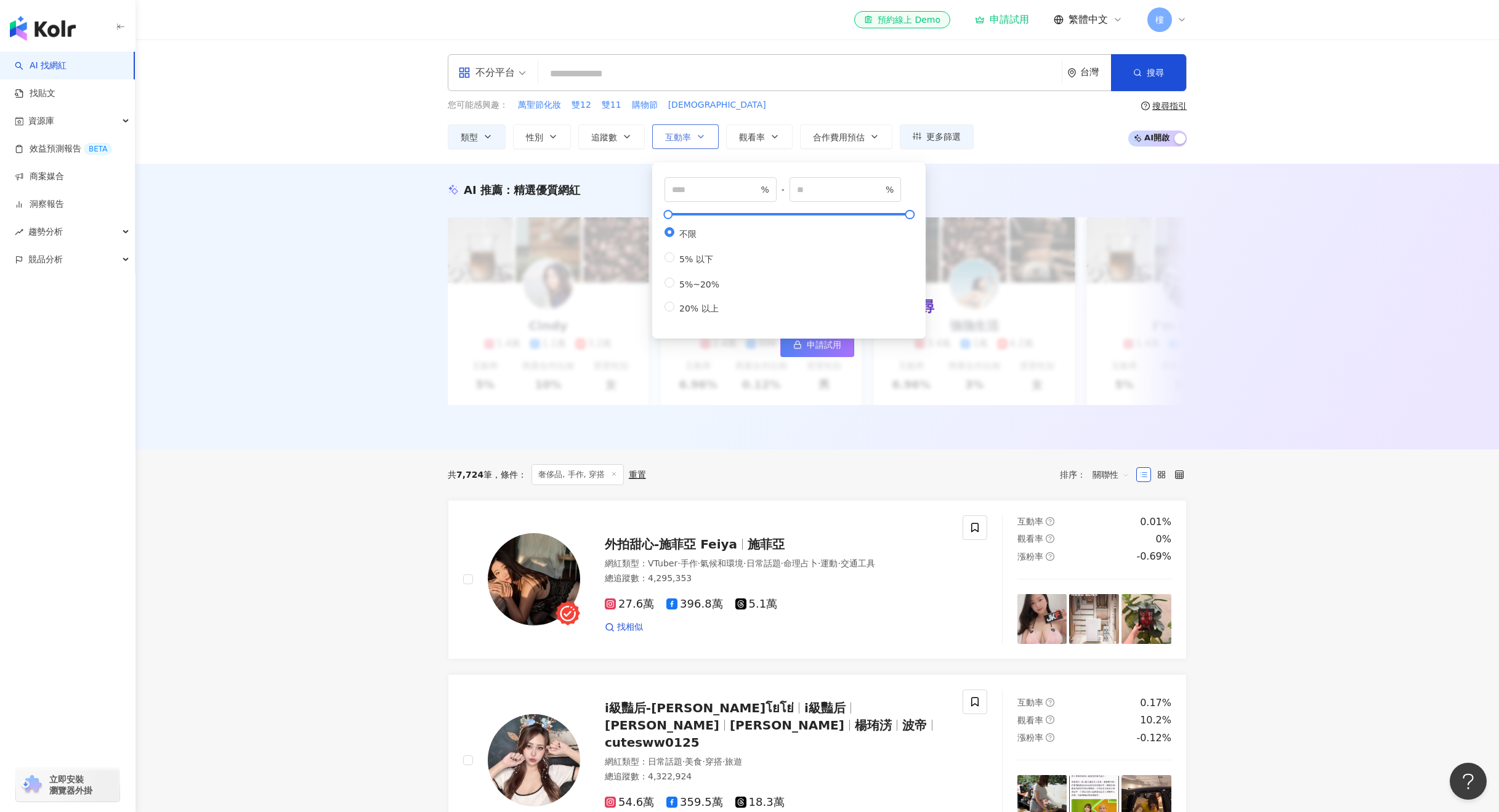
click at [704, 136] on icon "button" at bounding box center [701, 137] width 5 height 3
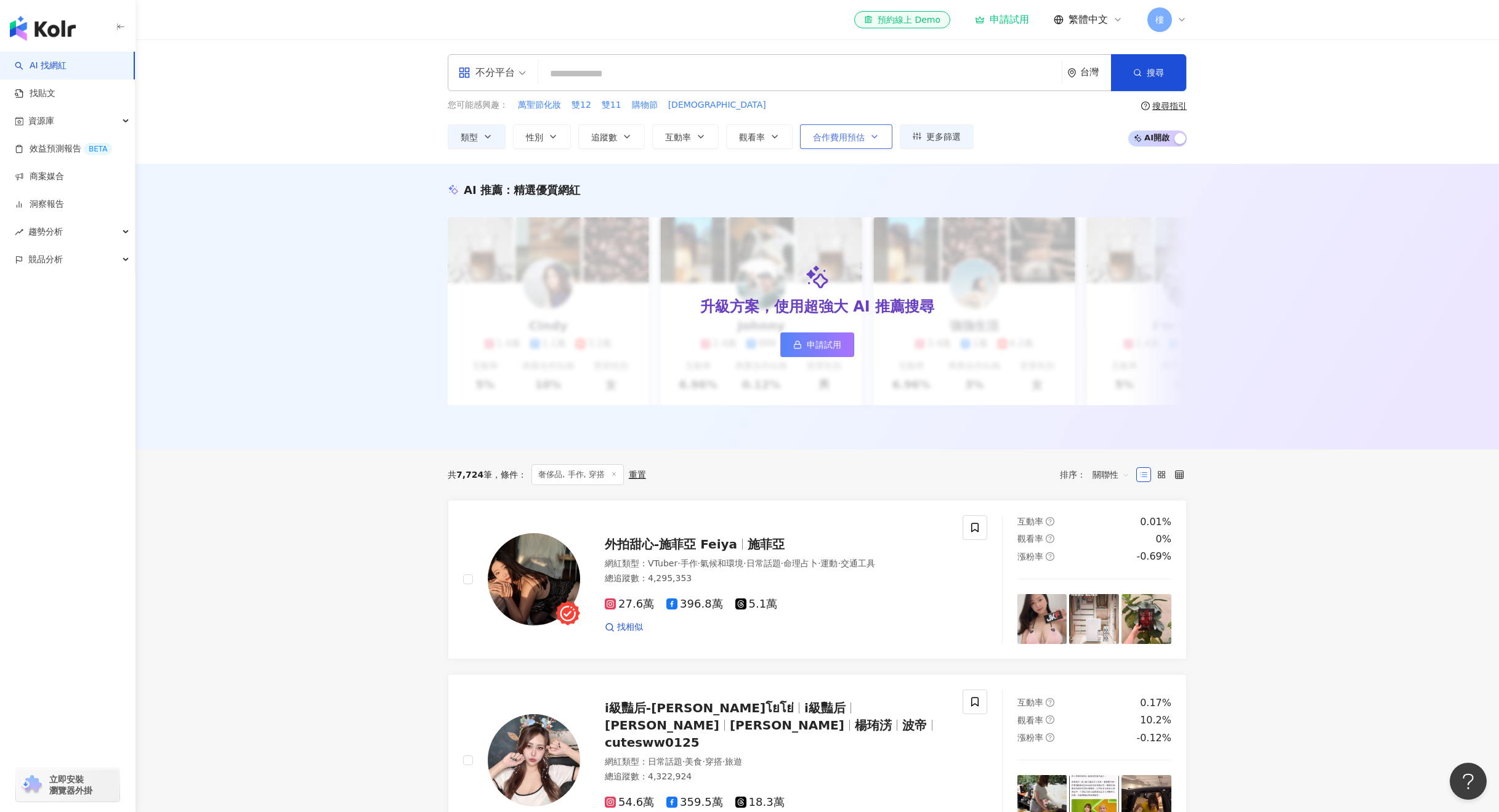
click at [866, 134] on button "合作費用預估" at bounding box center [845, 137] width 92 height 25
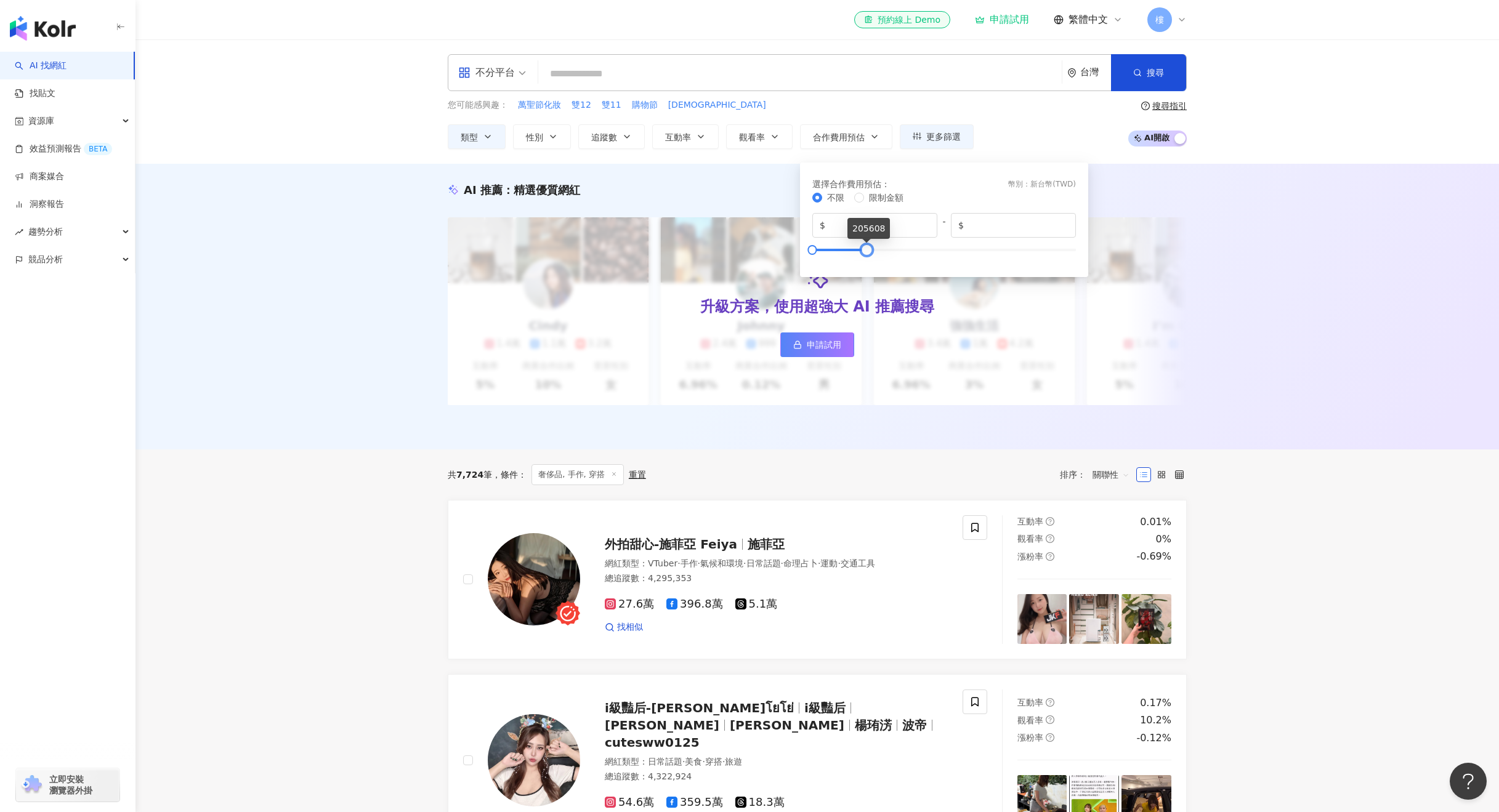
type input "******"
drag, startPoint x: 1072, startPoint y: 249, endPoint x: 865, endPoint y: 263, distance: 207.5
click at [865, 263] on div "選擇合作費用預估 ： 幣別 ： 新台幣 ( TWD ) 不限 限制金額 $ * - $ ******" at bounding box center [944, 220] width 273 height 100
click at [1372, 476] on main "不分平台 台灣 搜尋 您可能感興趣： 萬聖節化妝 雙12 雙11 購物節 萬聖 類型 性別 追蹤數 互動率 觀看率 合作費用預估 更多篩選 不限 女 男 其他…" at bounding box center [817, 823] width 1364 height 1567
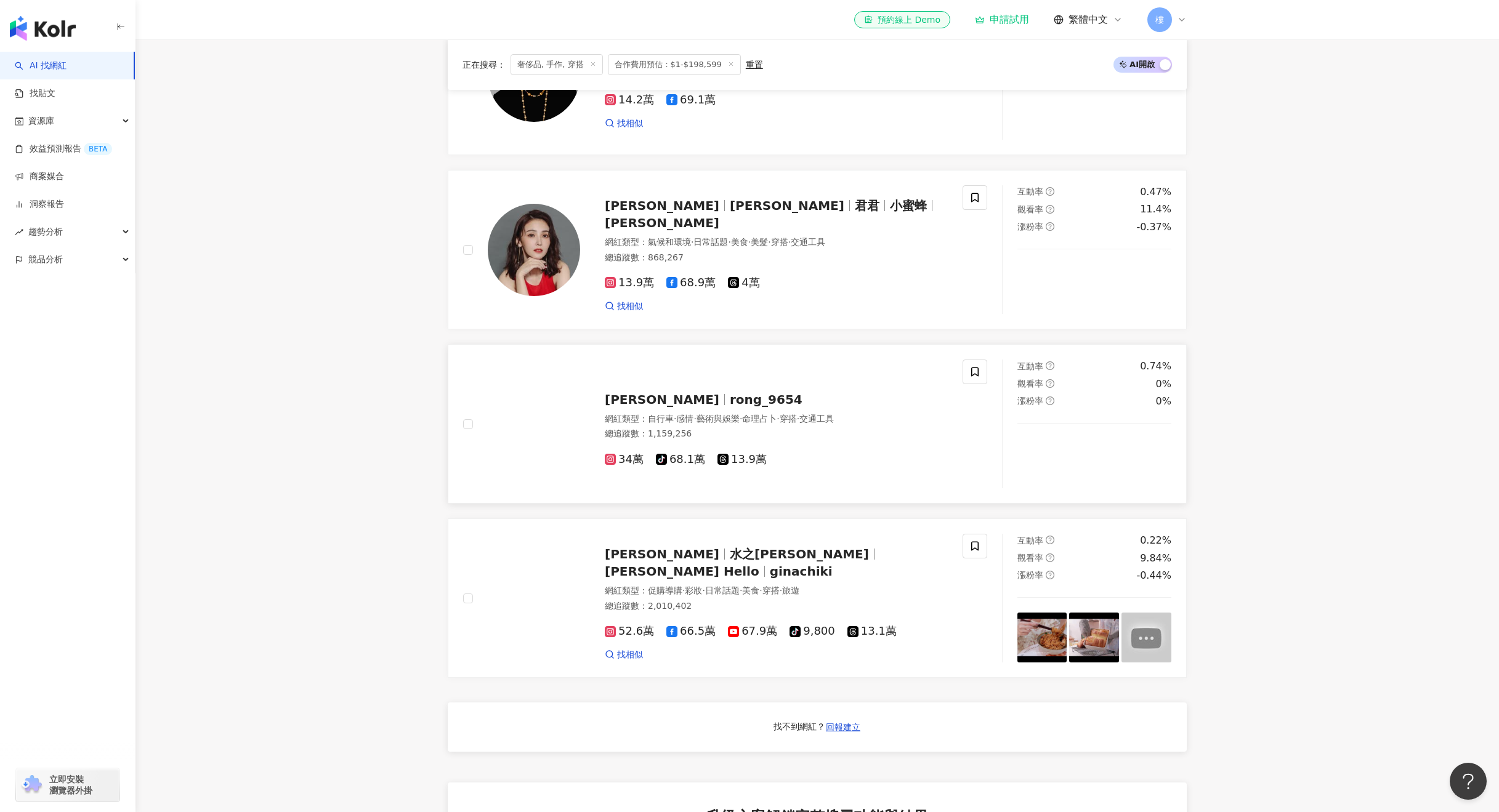
scroll to position [862, 0]
